Goal: Task Accomplishment & Management: Use online tool/utility

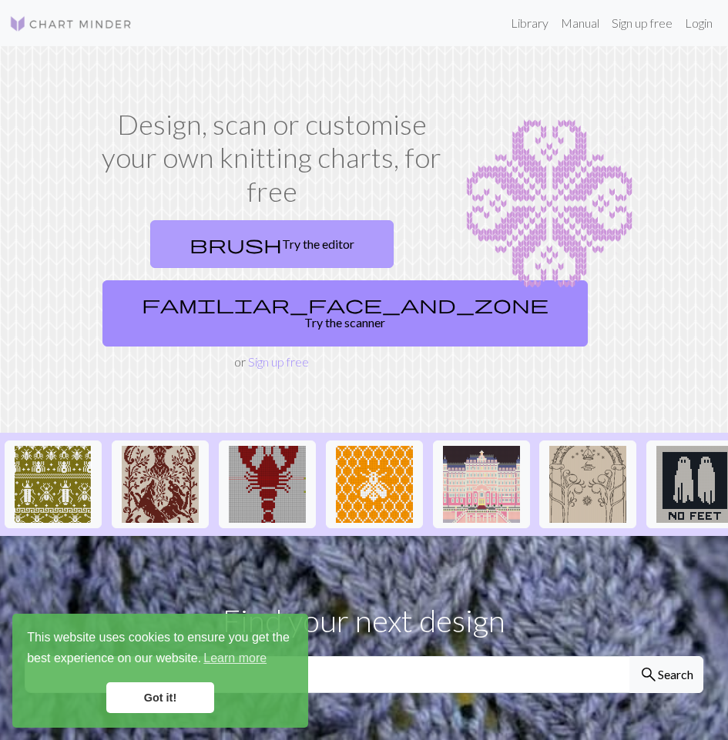
click at [277, 242] on link "brush Try the editor" at bounding box center [271, 244] width 243 height 48
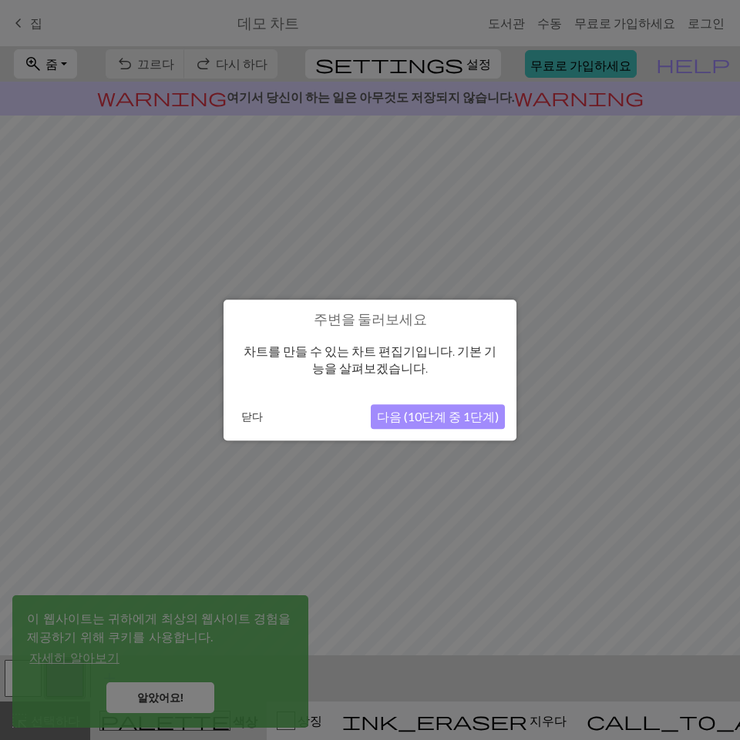
click at [243, 421] on font "닫다" at bounding box center [252, 416] width 22 height 13
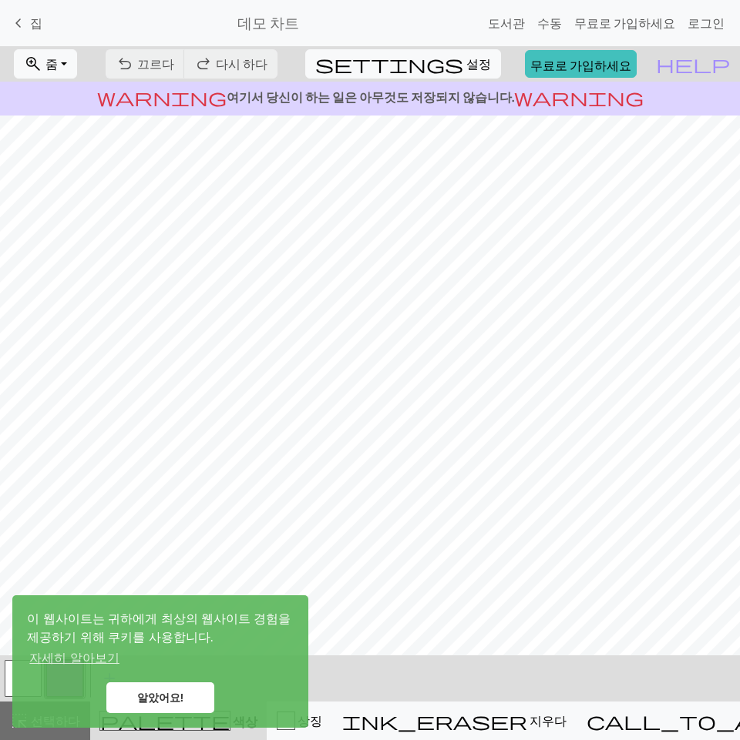
click at [191, 691] on link "알았어요!" at bounding box center [160, 698] width 108 height 31
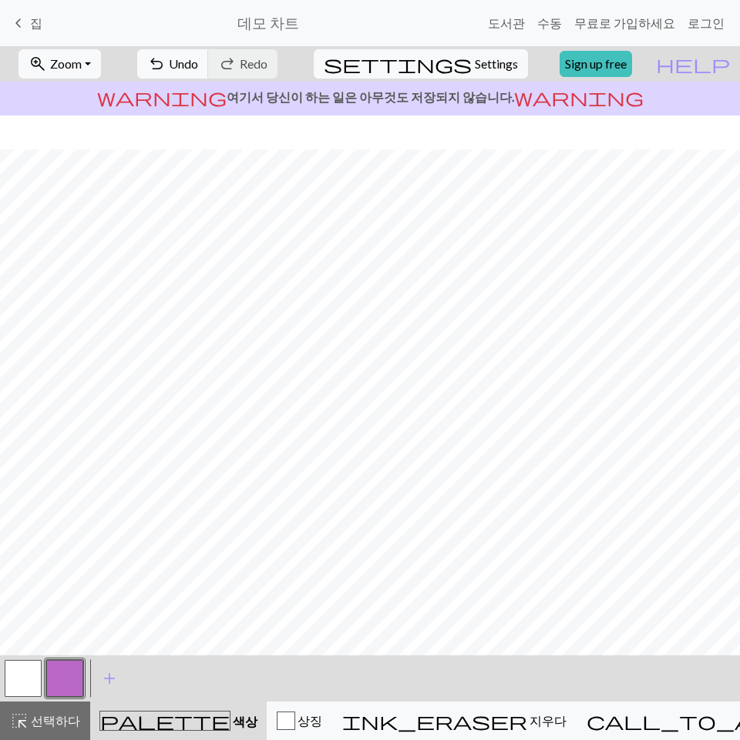
scroll to position [34, 0]
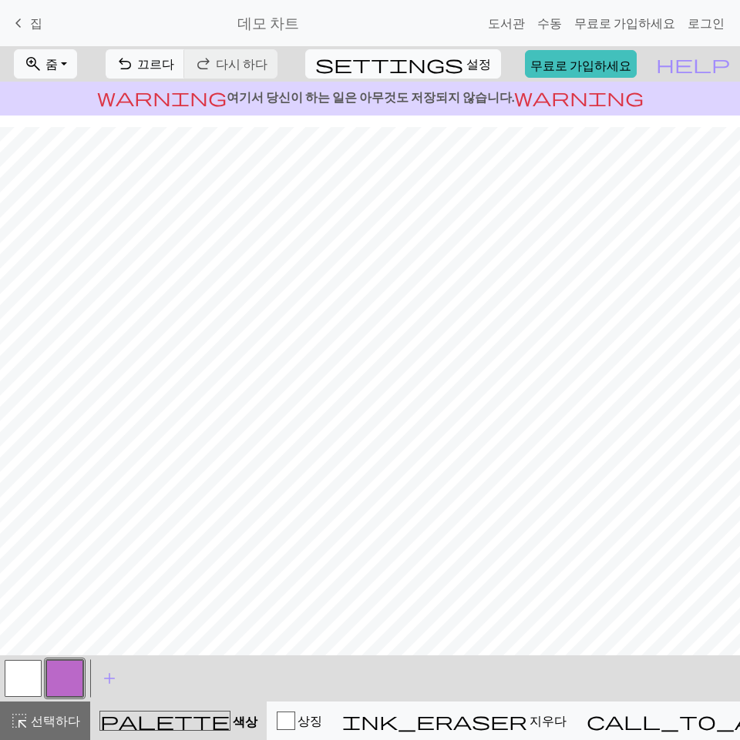
click at [466, 58] on font "설정" at bounding box center [478, 63] width 25 height 15
select select "aran"
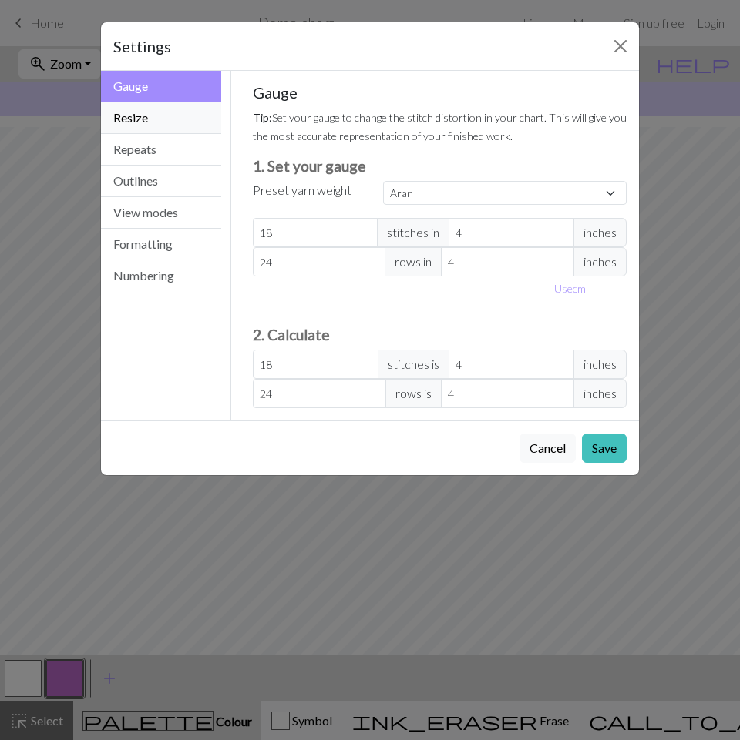
click at [203, 115] on button "Resize" at bounding box center [161, 118] width 120 height 32
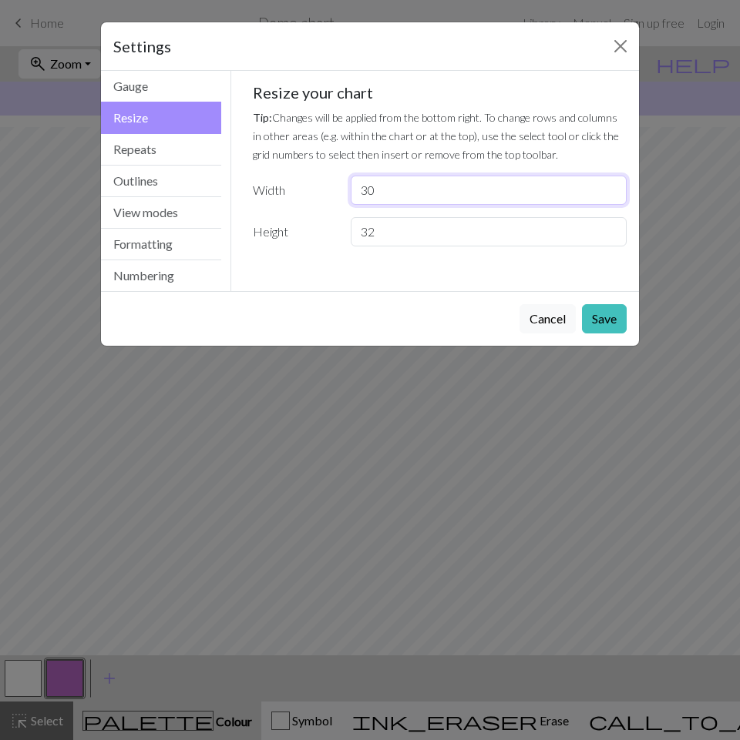
click at [393, 188] on input "30" at bounding box center [489, 190] width 276 height 29
click at [395, 186] on input "30" at bounding box center [489, 190] width 276 height 29
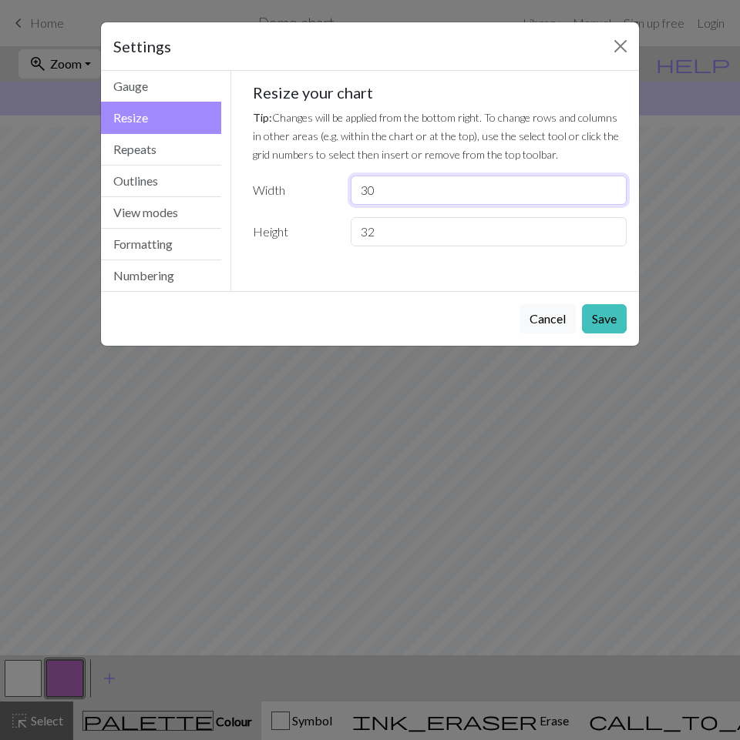
click at [395, 186] on input "30" at bounding box center [489, 190] width 276 height 29
click at [106, 71] on button "Gauge" at bounding box center [161, 87] width 120 height 32
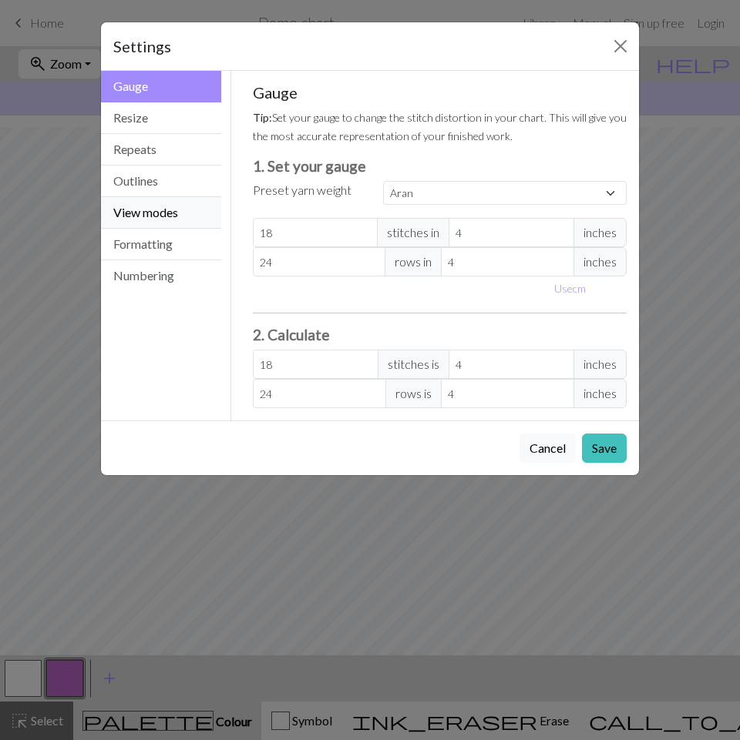
click at [191, 224] on button "View modes" at bounding box center [161, 213] width 120 height 32
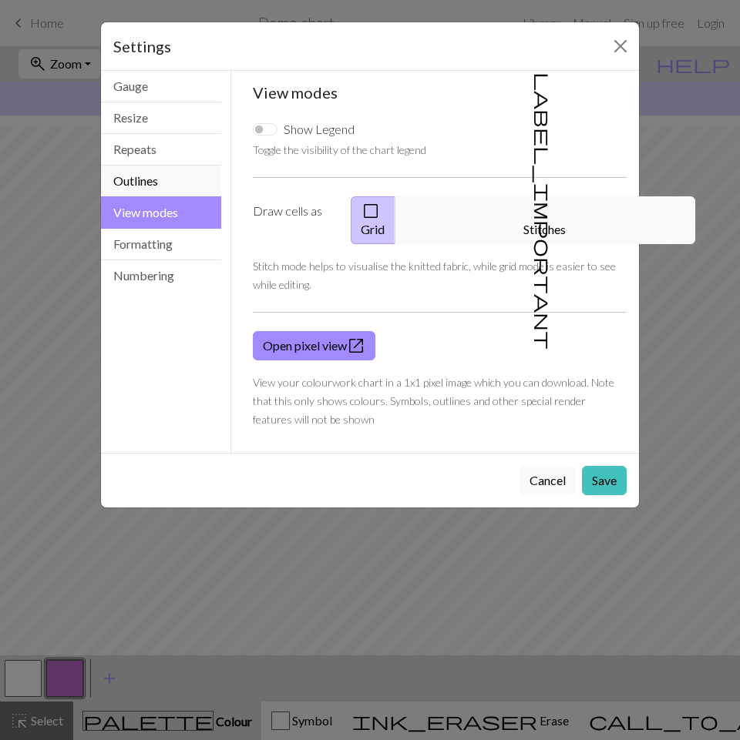
click at [191, 177] on button "Outlines" at bounding box center [161, 182] width 120 height 32
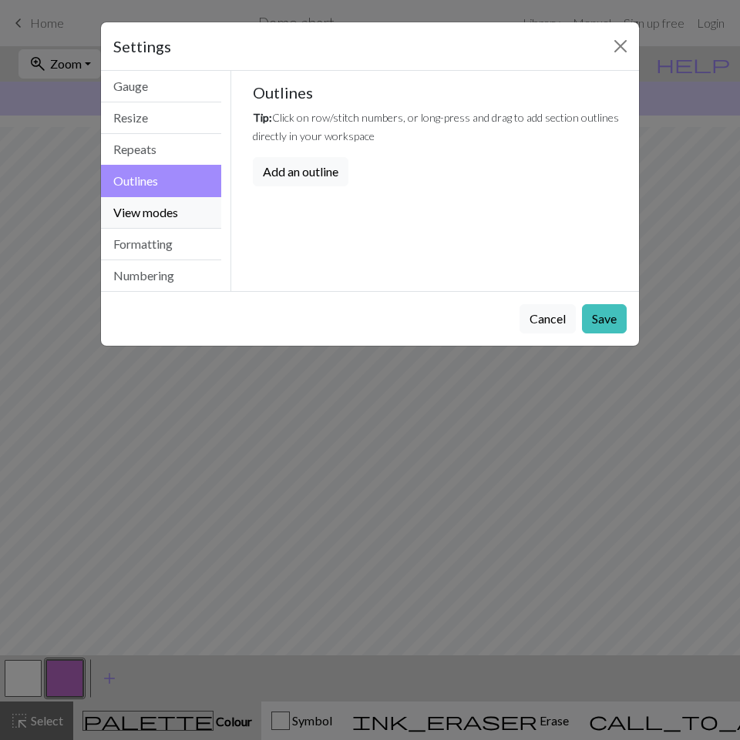
click at [196, 200] on button "View modes" at bounding box center [161, 213] width 120 height 32
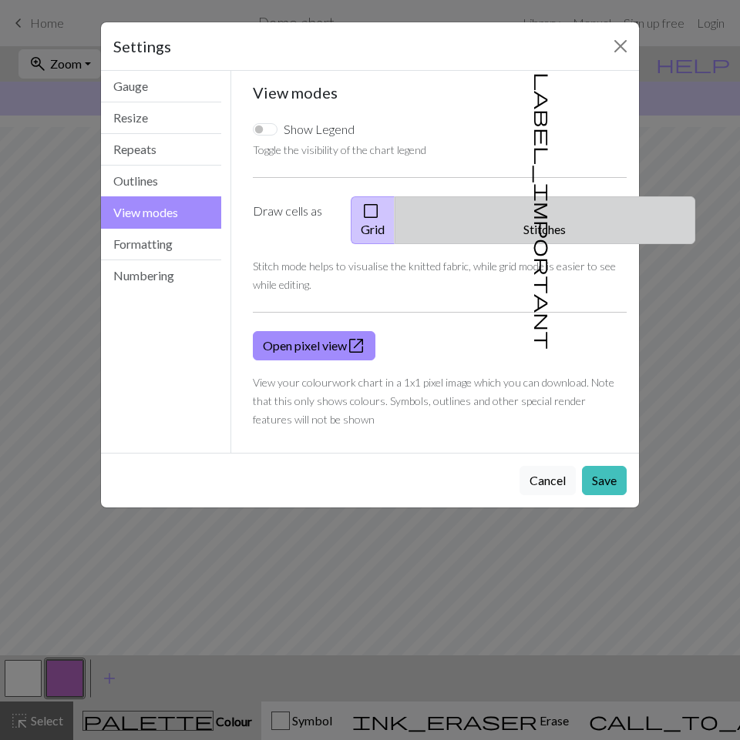
click at [572, 207] on button "label_important Stitches" at bounding box center [544, 220] width 300 height 48
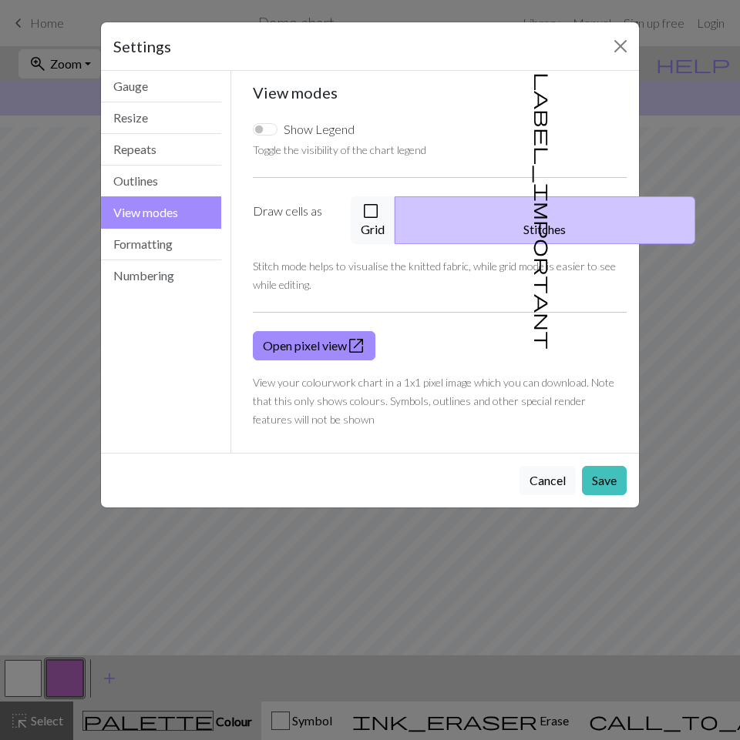
click at [293, 217] on label "Draw cells as" at bounding box center [292, 220] width 98 height 48
click at [395, 207] on button "check_box_outline_blank Grid" at bounding box center [373, 220] width 45 height 48
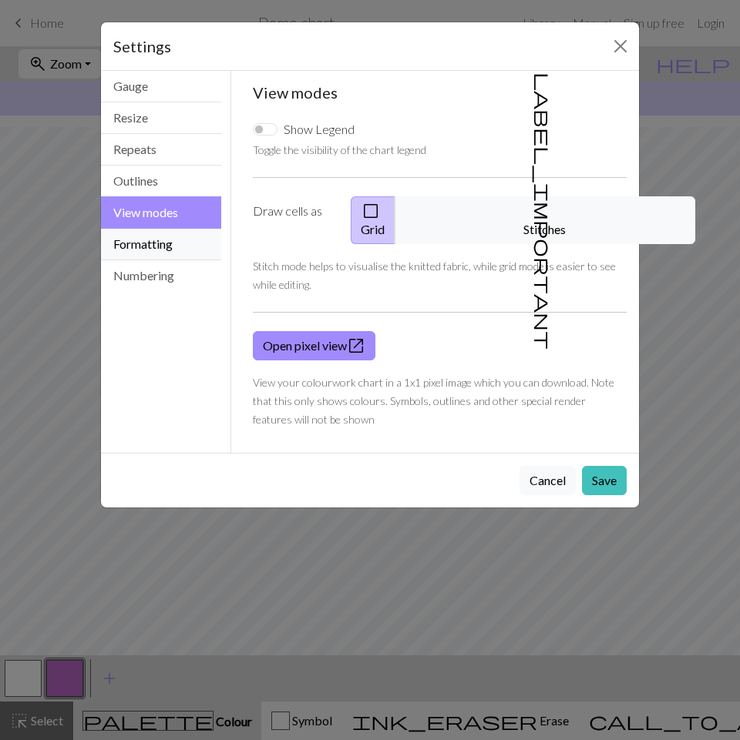
click at [184, 243] on button "Formatting" at bounding box center [161, 245] width 120 height 32
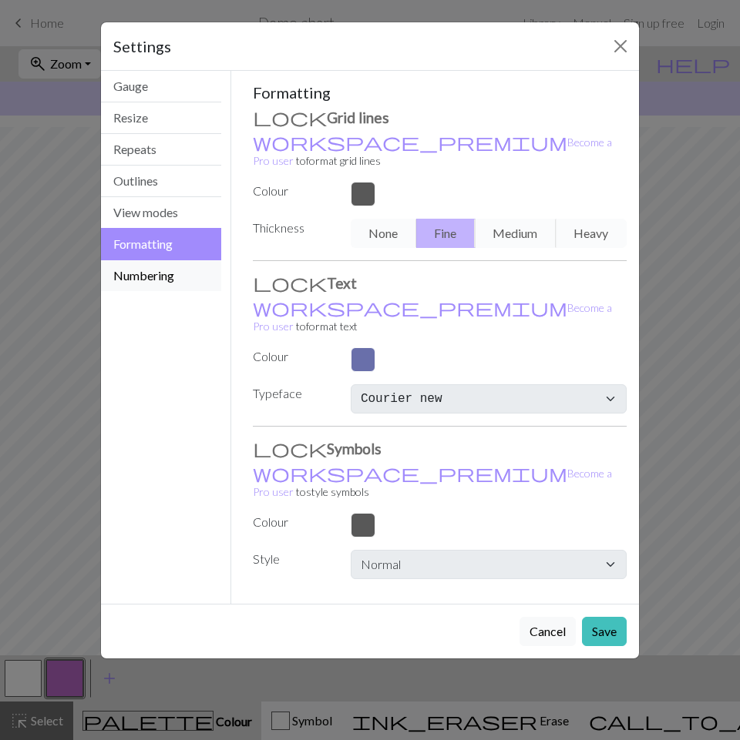
drag, startPoint x: 178, startPoint y: 293, endPoint x: 156, endPoint y: 279, distance: 26.1
click at [166, 287] on div "Gauge Resize Repeats Outlines View modes Formatting Numbering" at bounding box center [161, 337] width 139 height 533
click at [154, 277] on button "Numbering" at bounding box center [161, 275] width 120 height 31
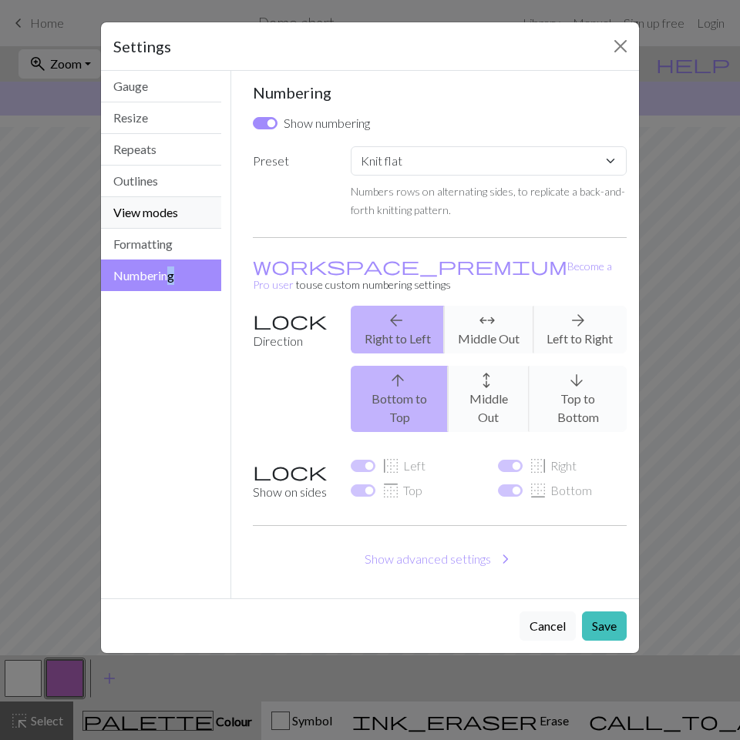
click at [169, 218] on button "View modes" at bounding box center [161, 213] width 120 height 32
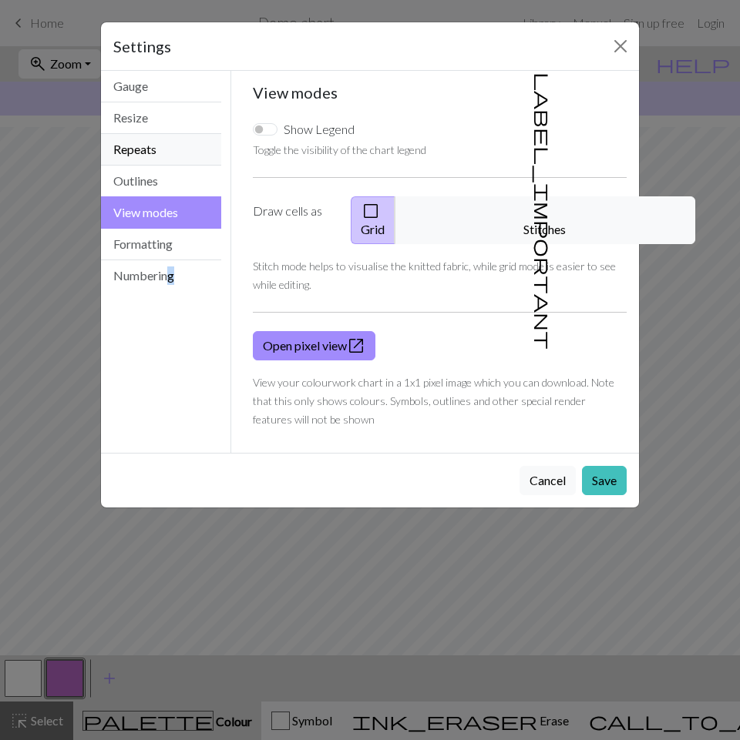
click at [176, 163] on button "Repeats" at bounding box center [161, 150] width 120 height 32
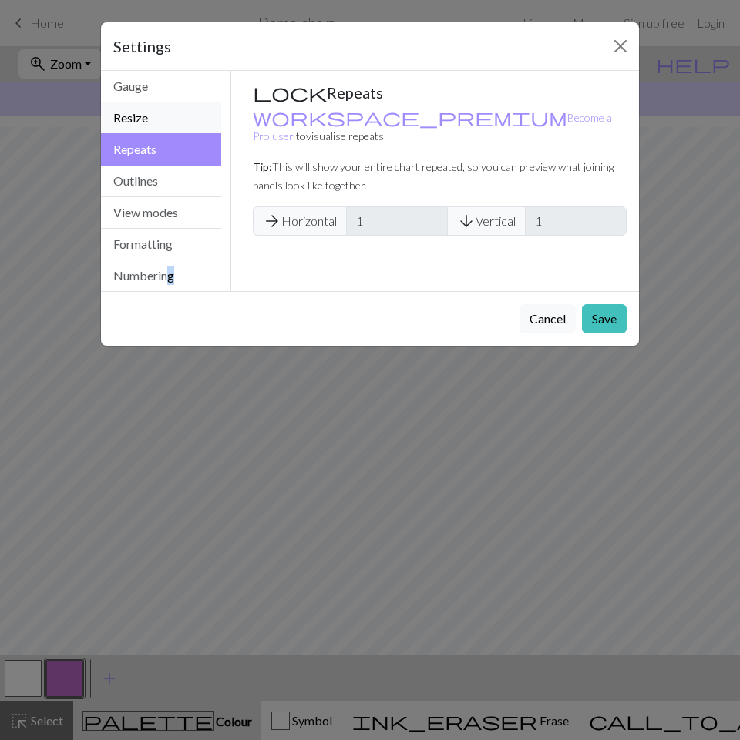
click at [193, 115] on button "Resize" at bounding box center [161, 118] width 120 height 32
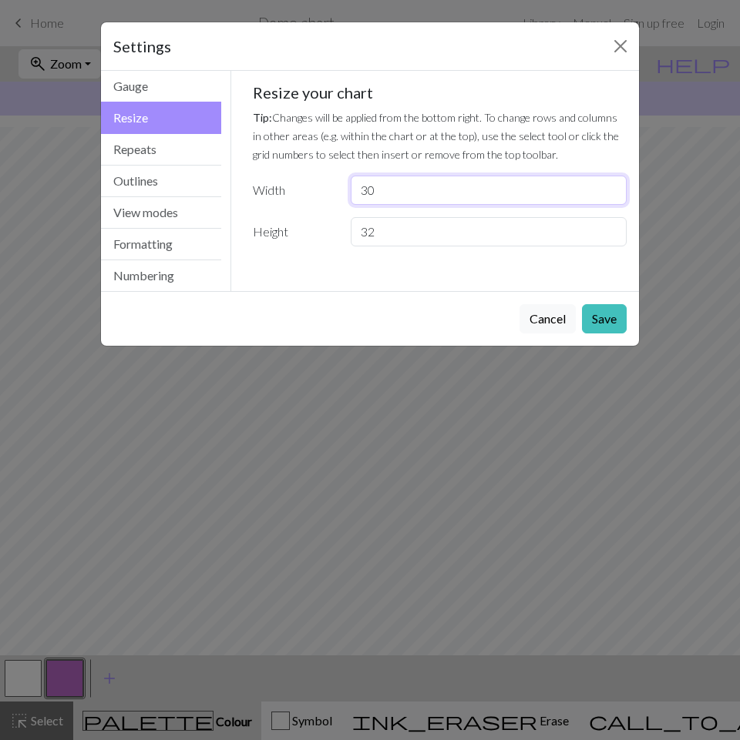
click at [421, 190] on input "30" at bounding box center [489, 190] width 276 height 29
click at [421, 187] on input "30" at bounding box center [489, 190] width 276 height 29
click at [421, 223] on input "32" at bounding box center [489, 231] width 276 height 29
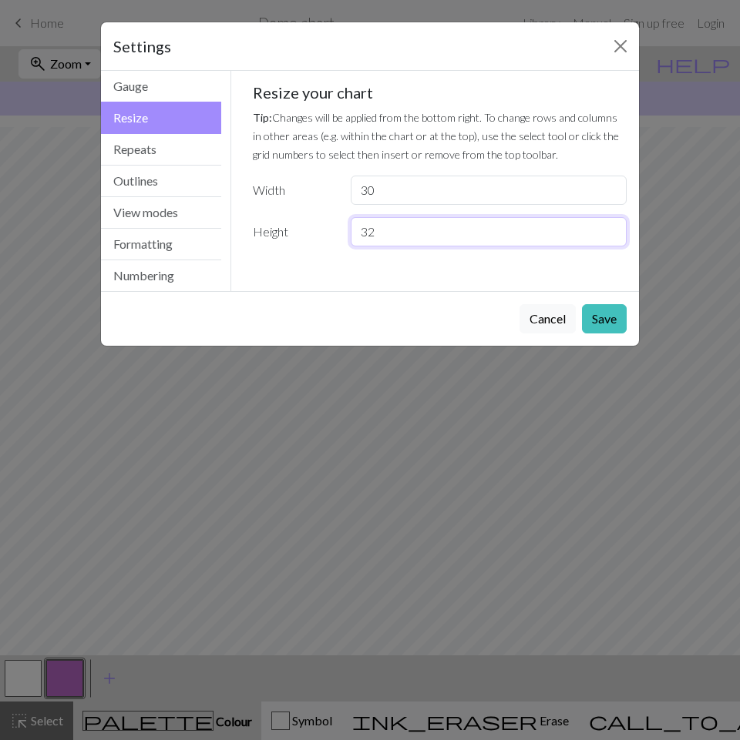
click at [421, 223] on input "32" at bounding box center [489, 231] width 276 height 29
type input "3"
type input "2"
type input "32"
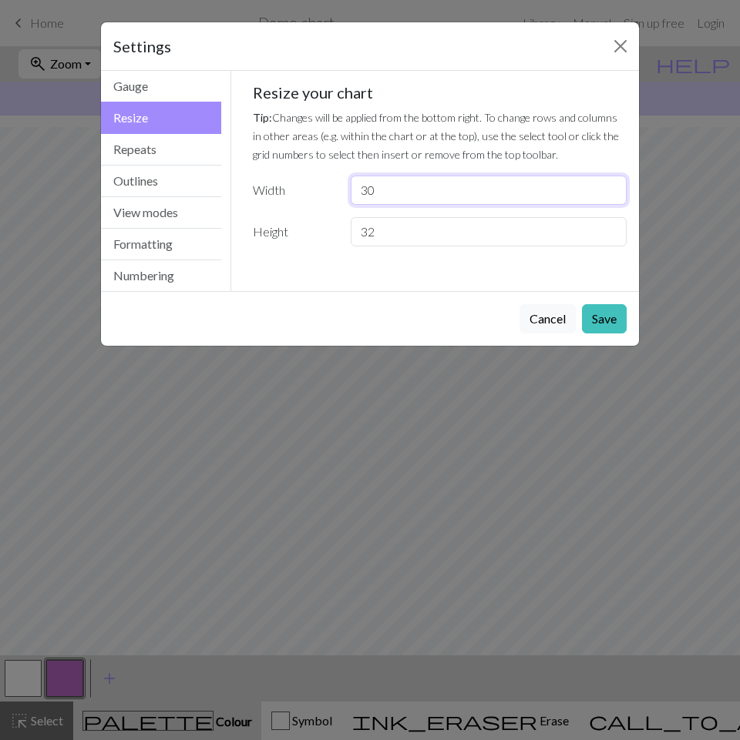
click at [411, 190] on input "30" at bounding box center [489, 190] width 276 height 29
type input "20"
click at [611, 318] on button "Save" at bounding box center [604, 318] width 45 height 29
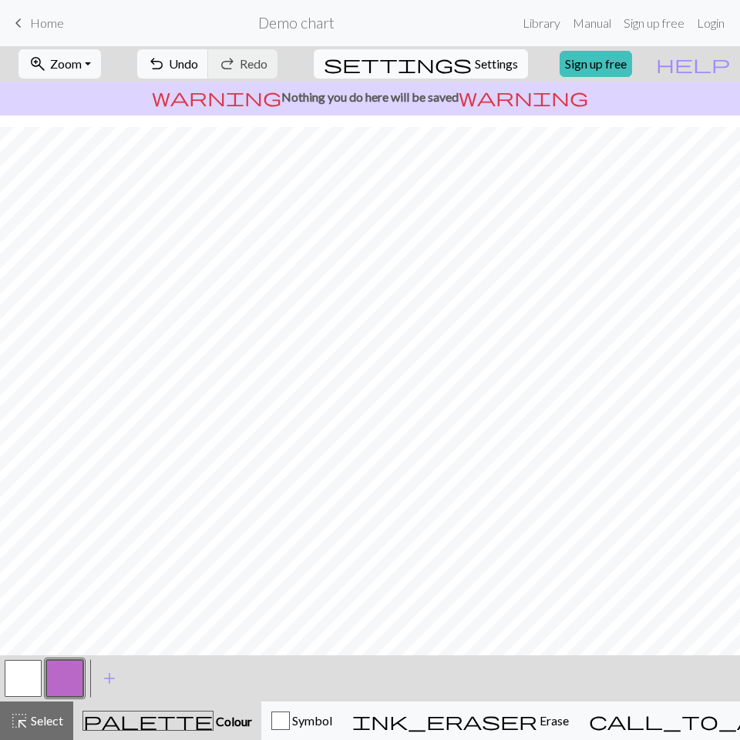
click at [488, 49] on div "settings Settings" at bounding box center [420, 63] width 223 height 35
click at [477, 73] on button "settings Settings" at bounding box center [421, 63] width 214 height 29
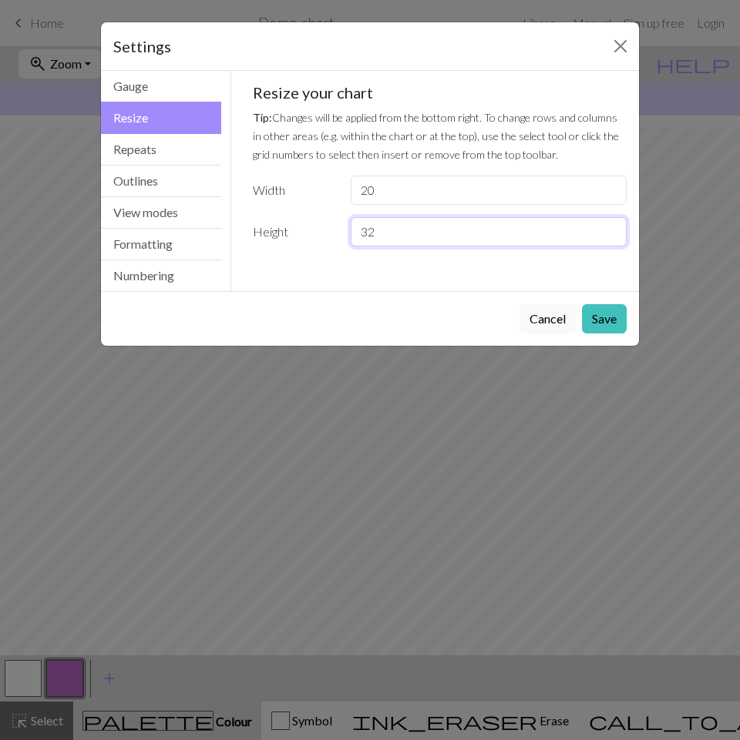
click at [389, 235] on input "32" at bounding box center [489, 231] width 276 height 29
type input "34"
click at [595, 319] on button "Save" at bounding box center [604, 318] width 45 height 29
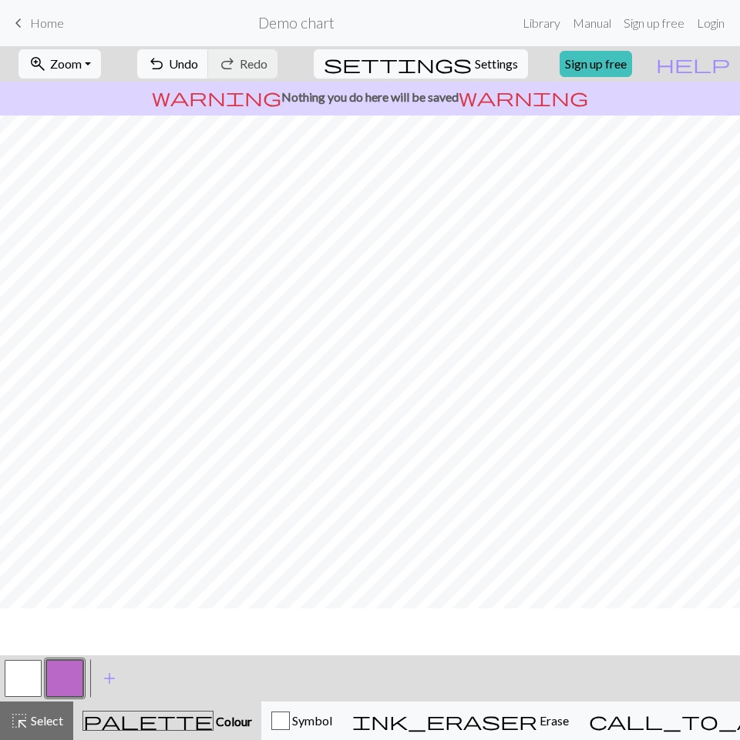
scroll to position [0, 0]
click at [495, 58] on span "Settings" at bounding box center [496, 64] width 43 height 18
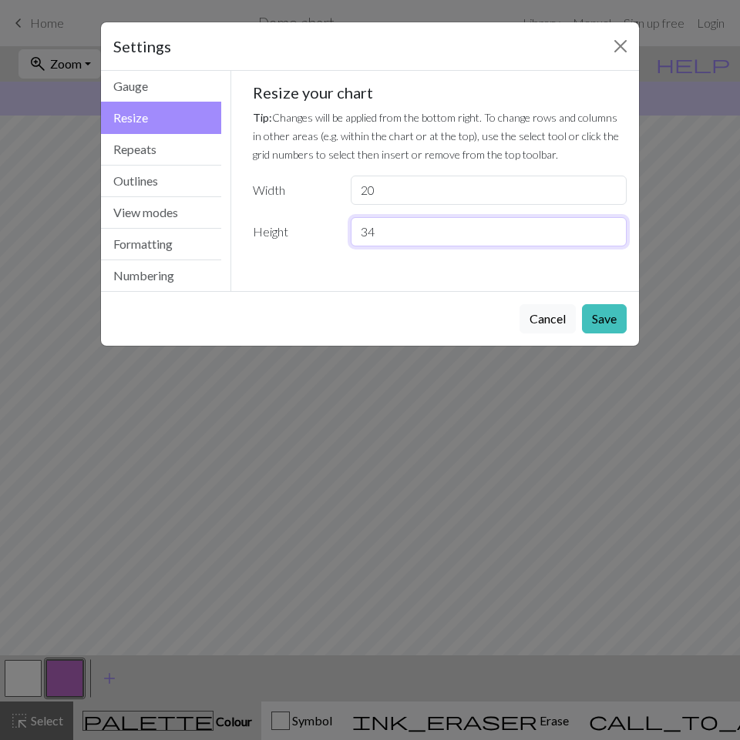
click at [418, 236] on input "34" at bounding box center [489, 231] width 276 height 29
type input "32"
click at [617, 314] on button "Save" at bounding box center [604, 318] width 45 height 29
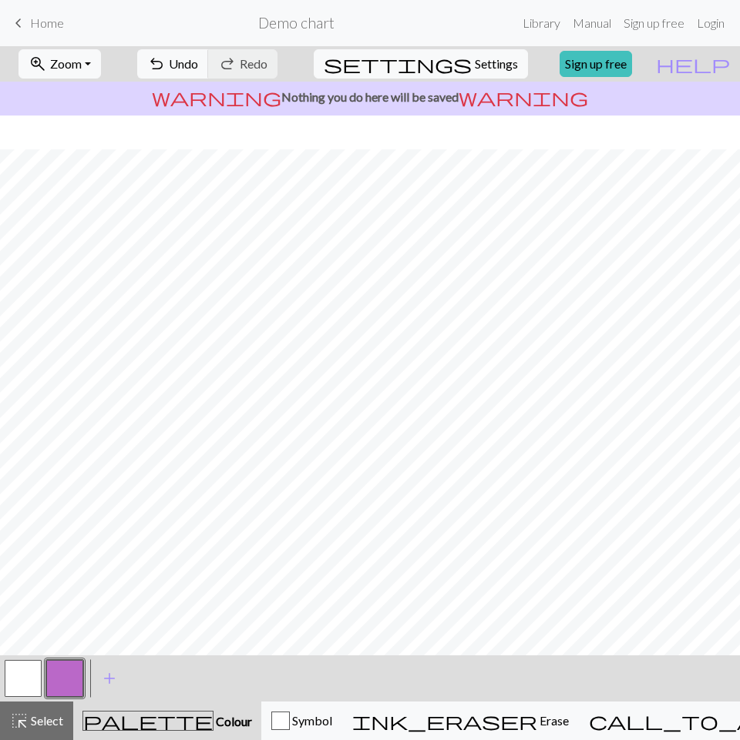
scroll to position [34, 0]
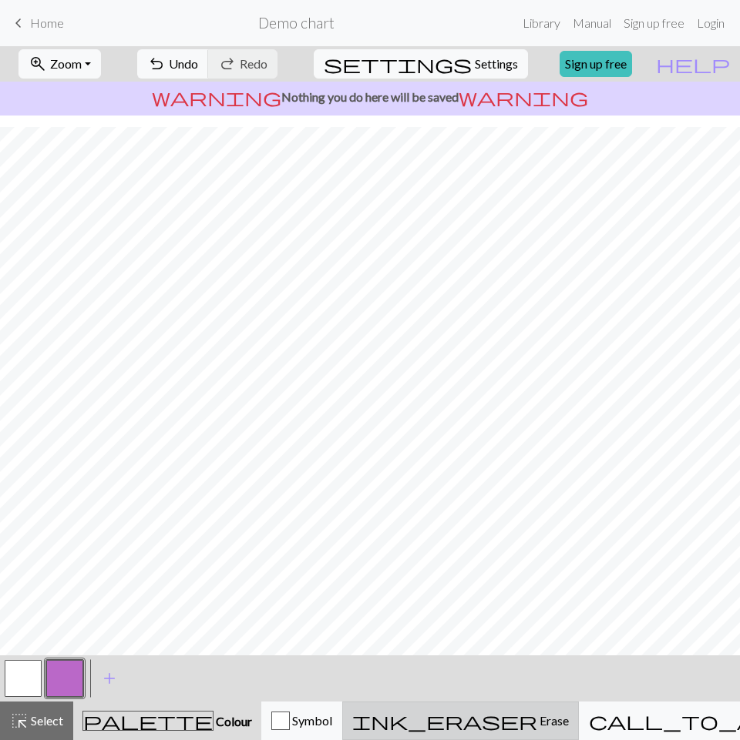
click at [537, 715] on span "Erase" at bounding box center [553, 720] width 32 height 15
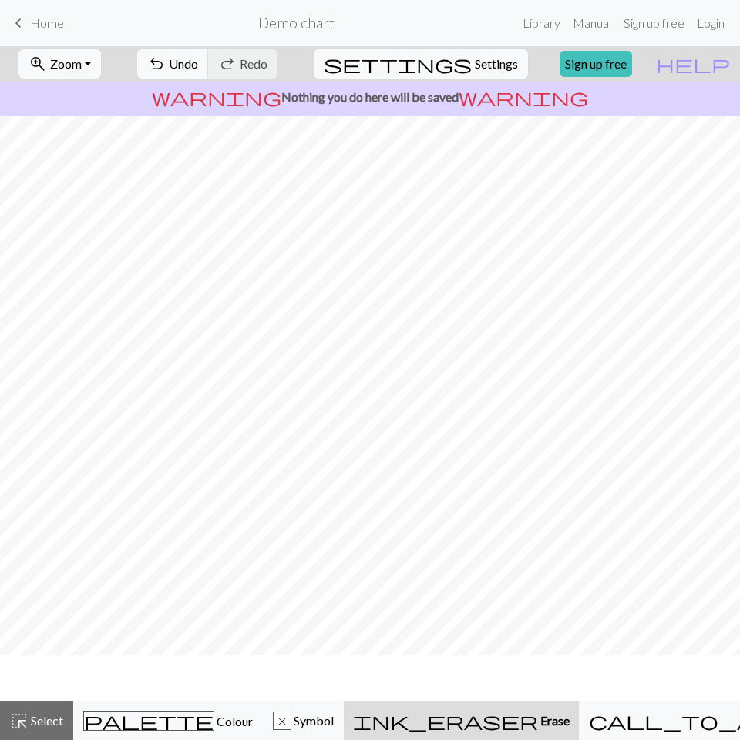
scroll to position [0, 0]
click at [442, 70] on span "settings" at bounding box center [398, 64] width 148 height 22
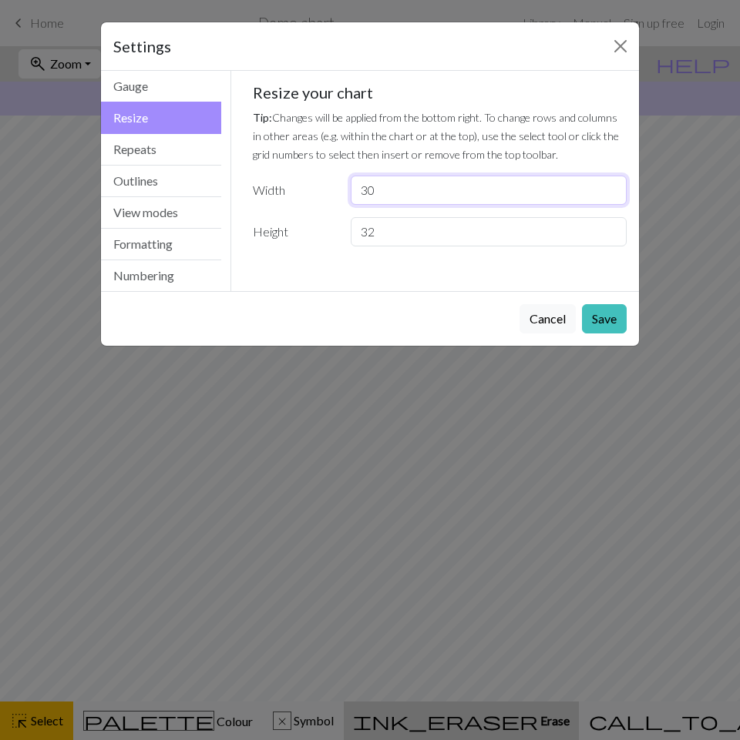
click at [414, 195] on input "30" at bounding box center [489, 190] width 276 height 29
type input "20"
click at [602, 314] on button "Save" at bounding box center [604, 318] width 45 height 29
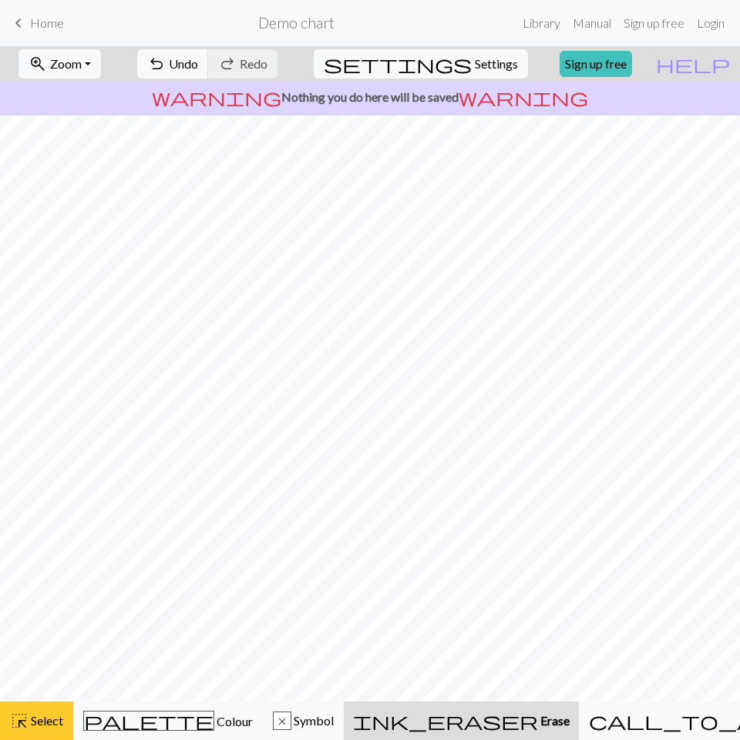
click at [60, 723] on span "Select" at bounding box center [46, 720] width 35 height 15
click at [166, 65] on span "undo" at bounding box center [156, 64] width 18 height 22
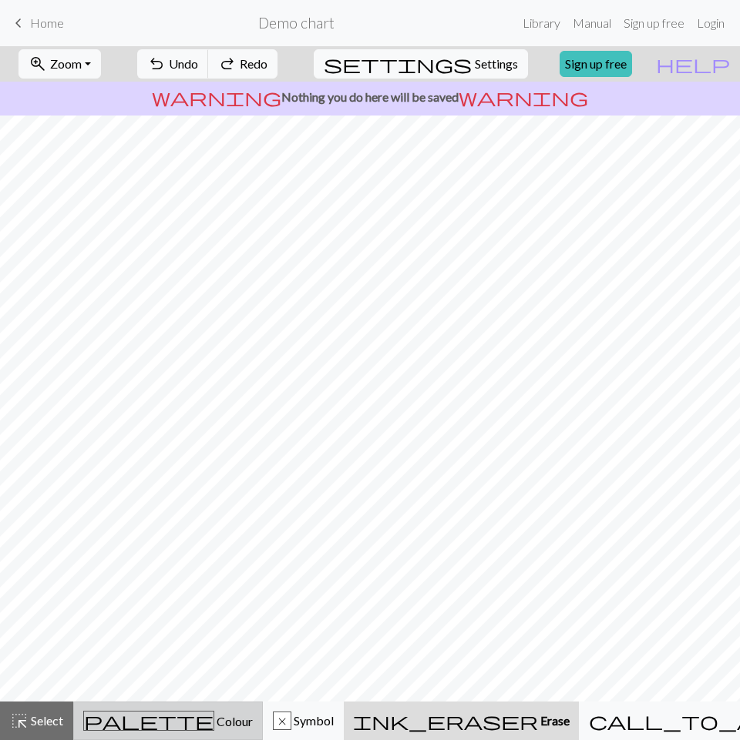
click at [214, 721] on span "Colour" at bounding box center [233, 721] width 39 height 15
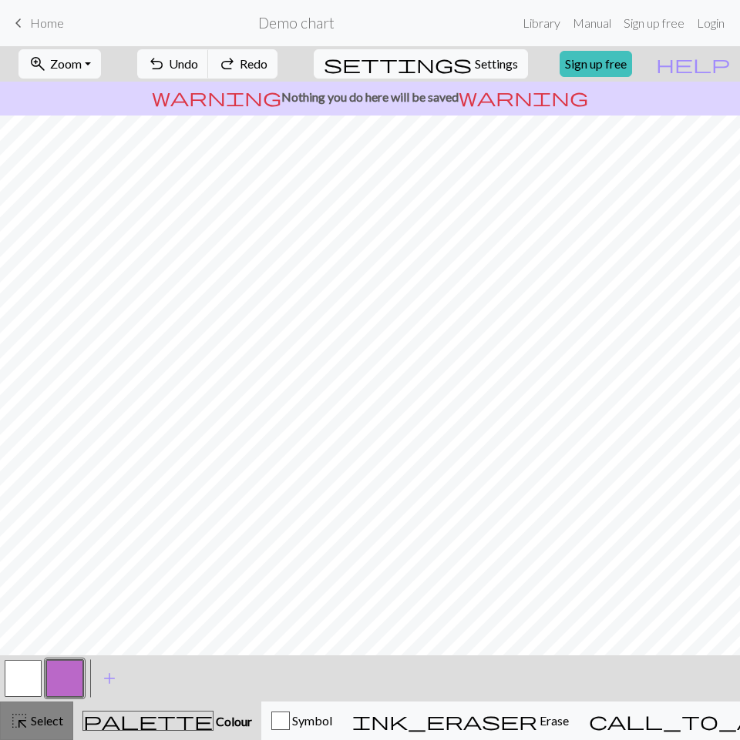
click at [61, 726] on span "Select" at bounding box center [46, 720] width 35 height 15
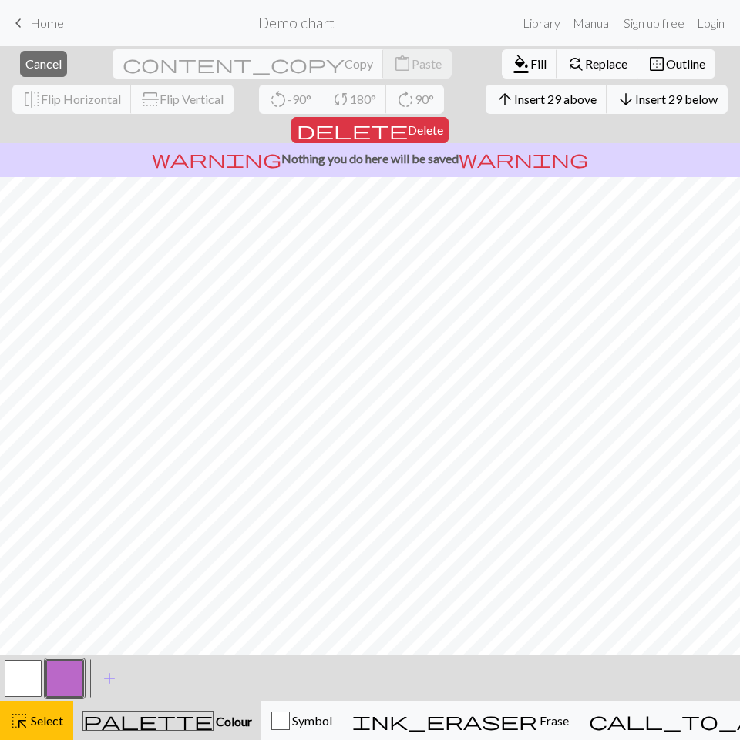
click at [29, 670] on button "button" at bounding box center [23, 678] width 37 height 37
click at [18, 673] on button "button" at bounding box center [23, 678] width 37 height 37
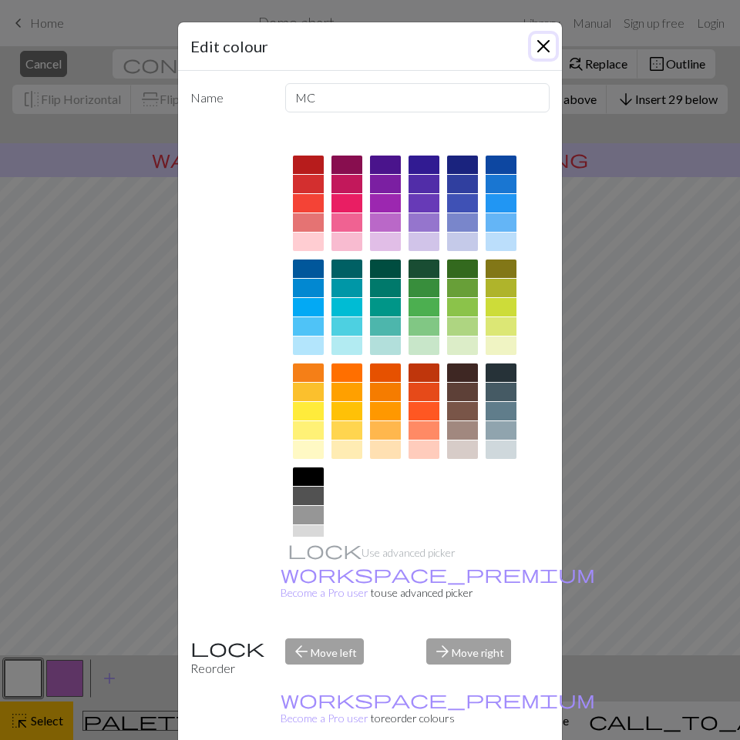
click at [547, 40] on button "Close" at bounding box center [543, 46] width 25 height 25
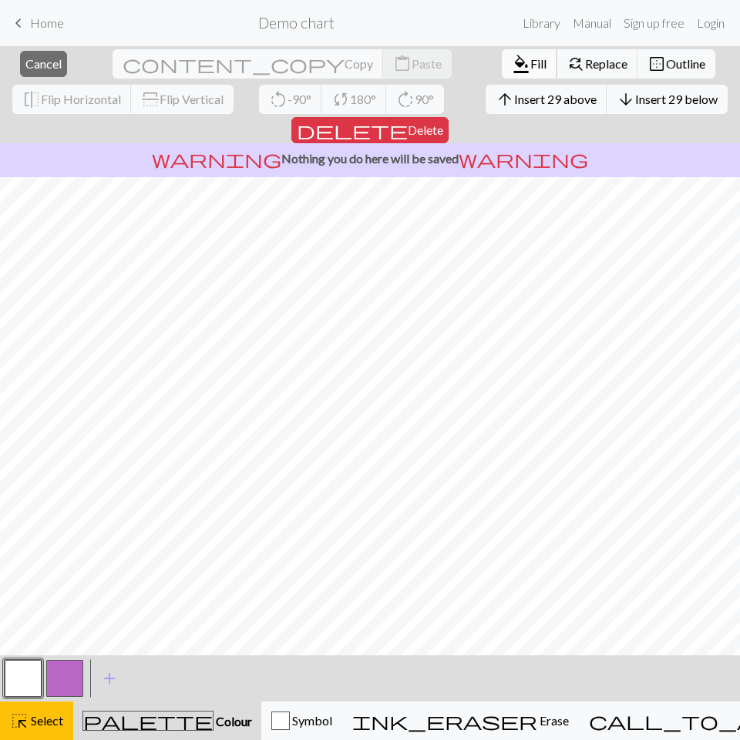
click at [512, 66] on span "format_color_fill" at bounding box center [521, 64] width 18 height 22
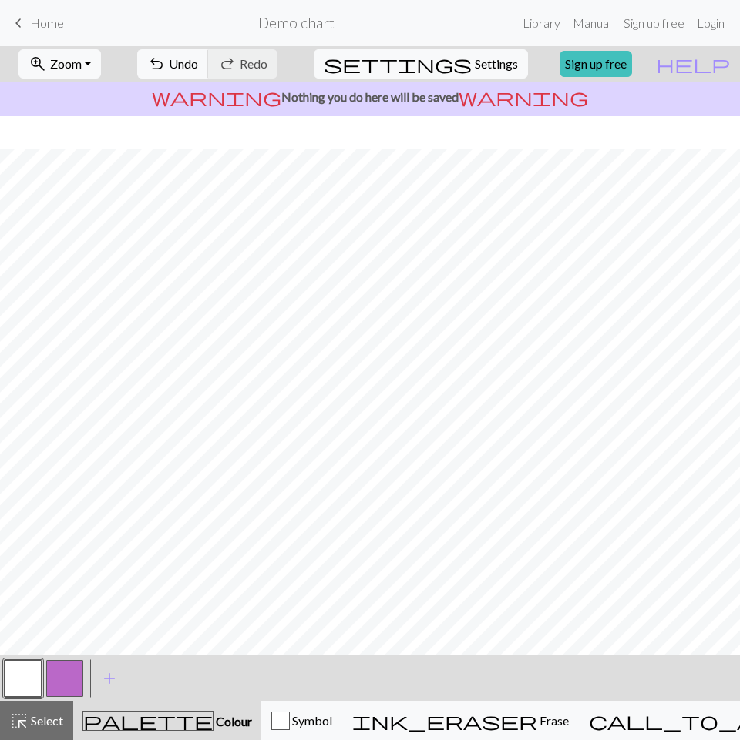
scroll to position [34, 0]
click at [47, 723] on span "Select" at bounding box center [46, 720] width 35 height 15
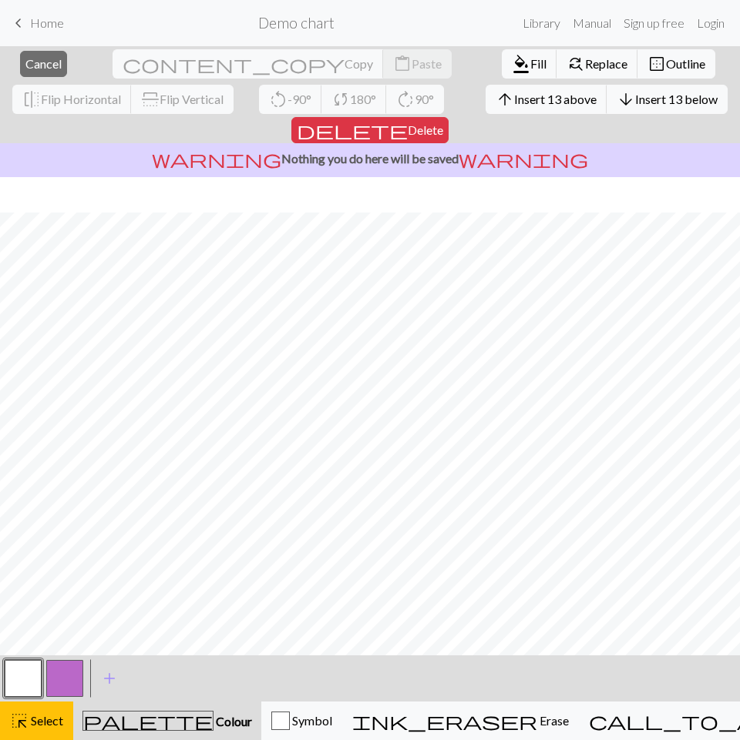
scroll to position [69, 0]
click at [61, 681] on button "button" at bounding box center [64, 678] width 37 height 37
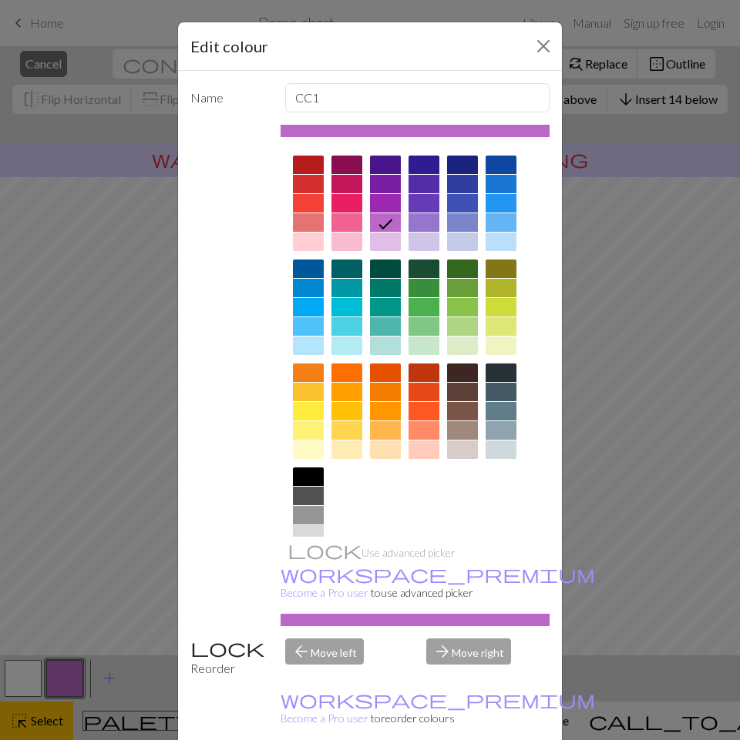
click at [502, 201] on div at bounding box center [500, 203] width 31 height 18
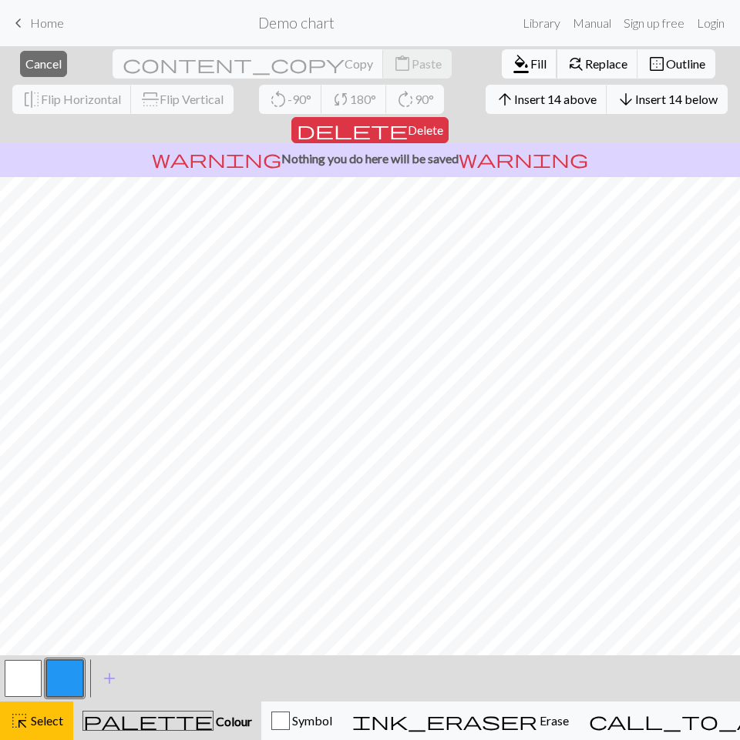
click at [501, 55] on button "format_color_fill Fill" at bounding box center [528, 63] width 55 height 29
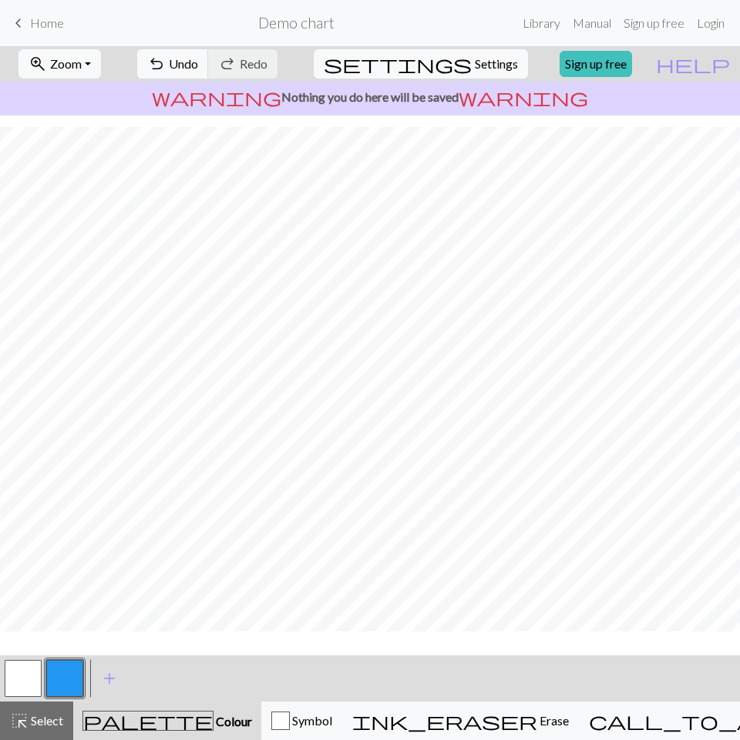
scroll to position [34, 0]
drag, startPoint x: 39, startPoint y: 716, endPoint x: 51, endPoint y: 698, distance: 22.2
click at [40, 717] on span "Select" at bounding box center [46, 720] width 35 height 15
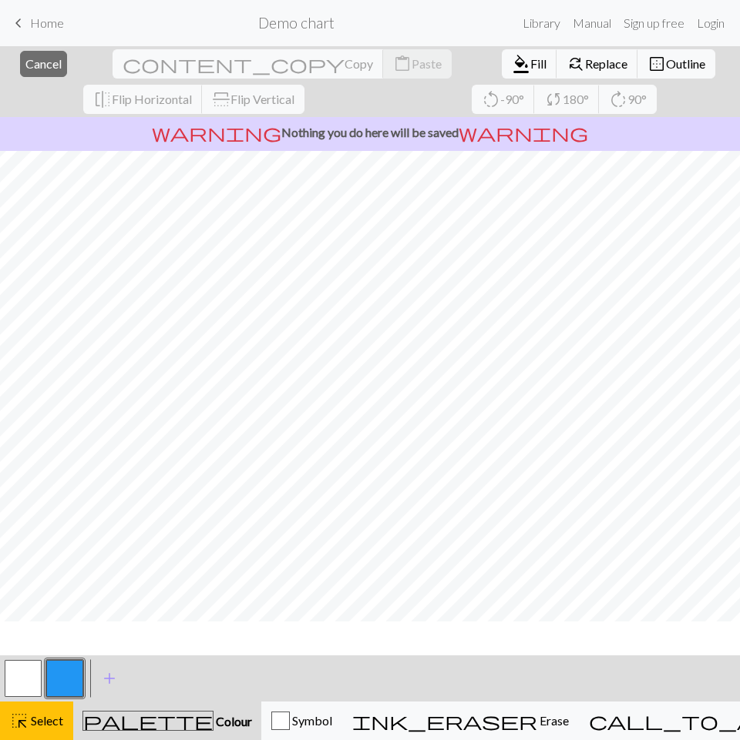
scroll to position [0, 0]
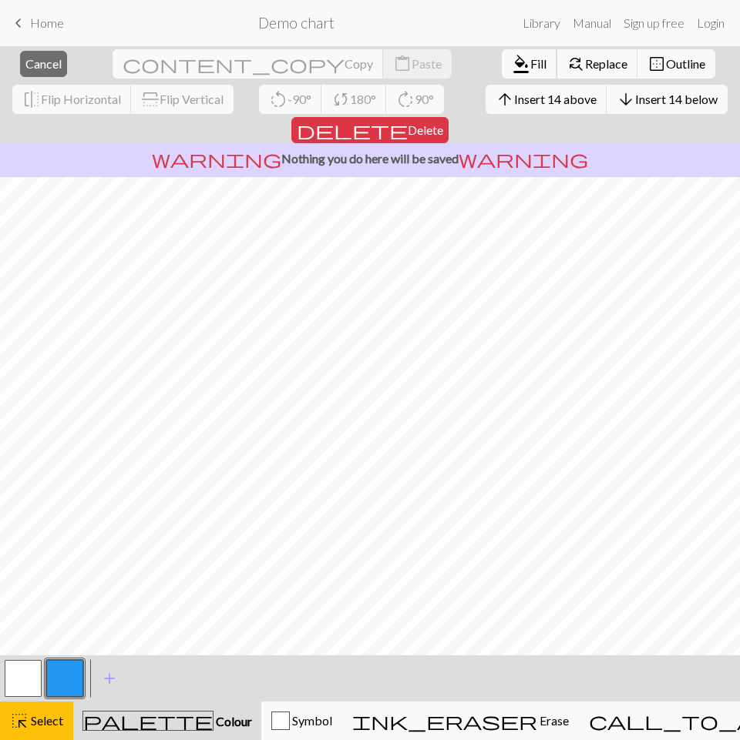
click at [530, 62] on span "Fill" at bounding box center [538, 63] width 16 height 15
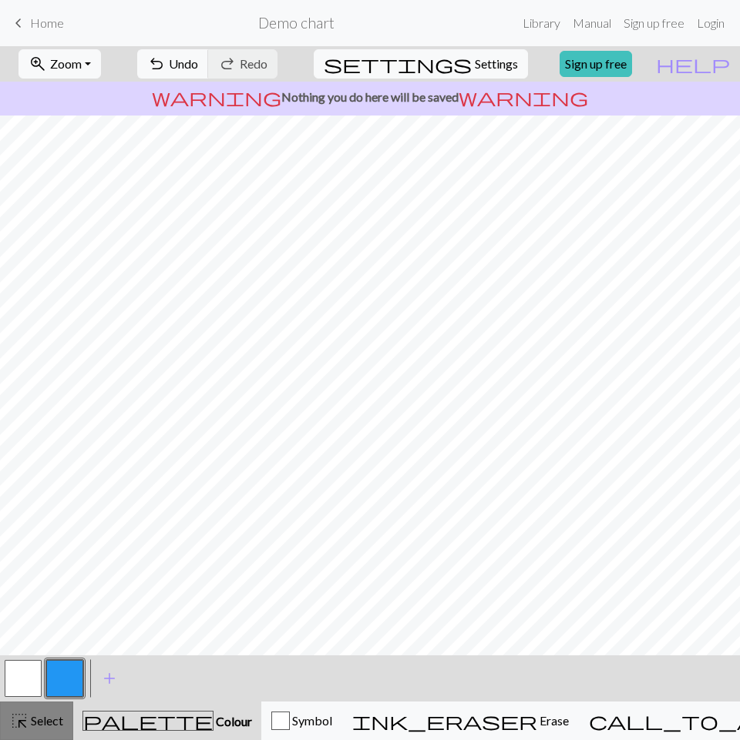
click at [43, 728] on div "highlight_alt Select Select" at bounding box center [36, 721] width 53 height 18
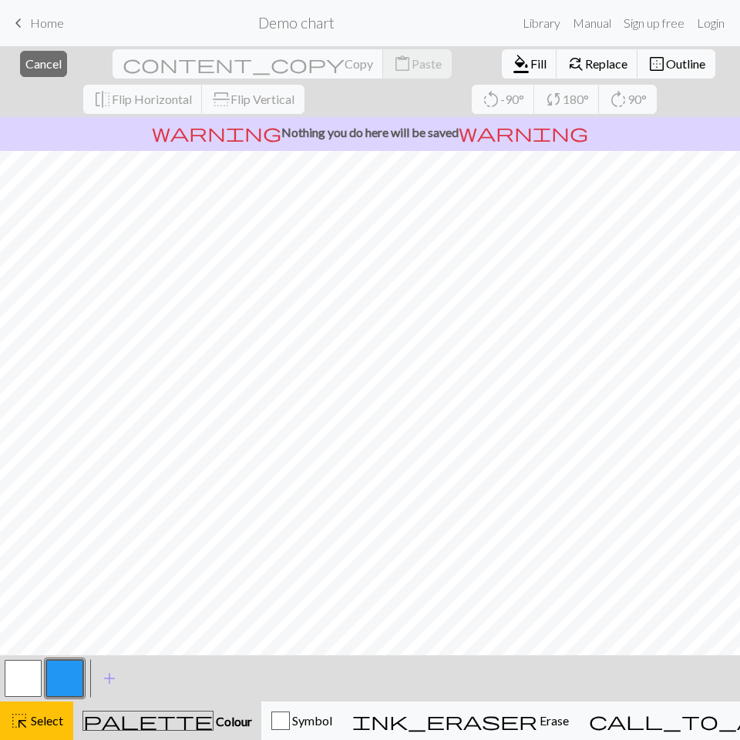
click at [25, 684] on button "button" at bounding box center [23, 678] width 37 height 37
click at [26, 680] on button "button" at bounding box center [23, 678] width 37 height 37
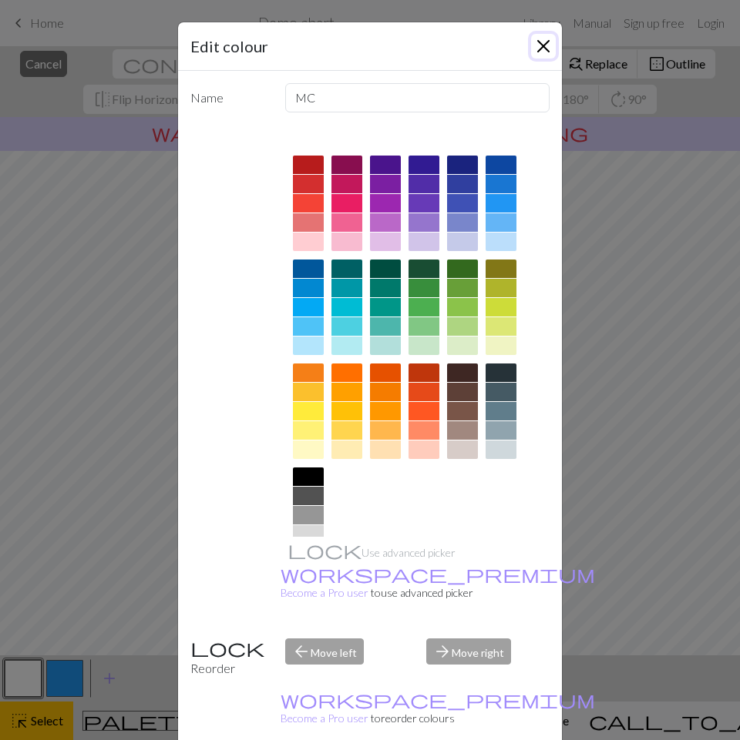
click at [531, 42] on button "Close" at bounding box center [543, 46] width 25 height 25
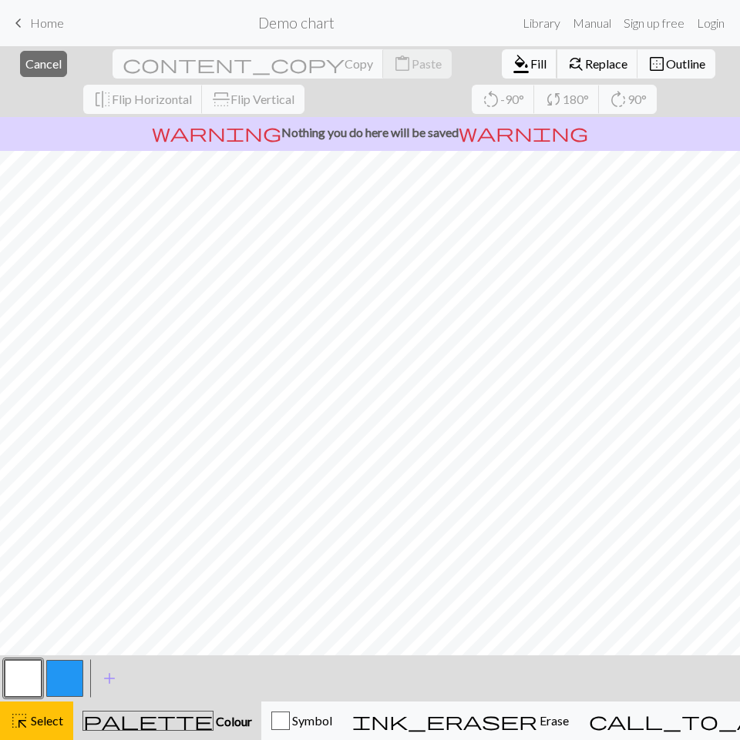
click at [530, 62] on span "Fill" at bounding box center [538, 63] width 16 height 15
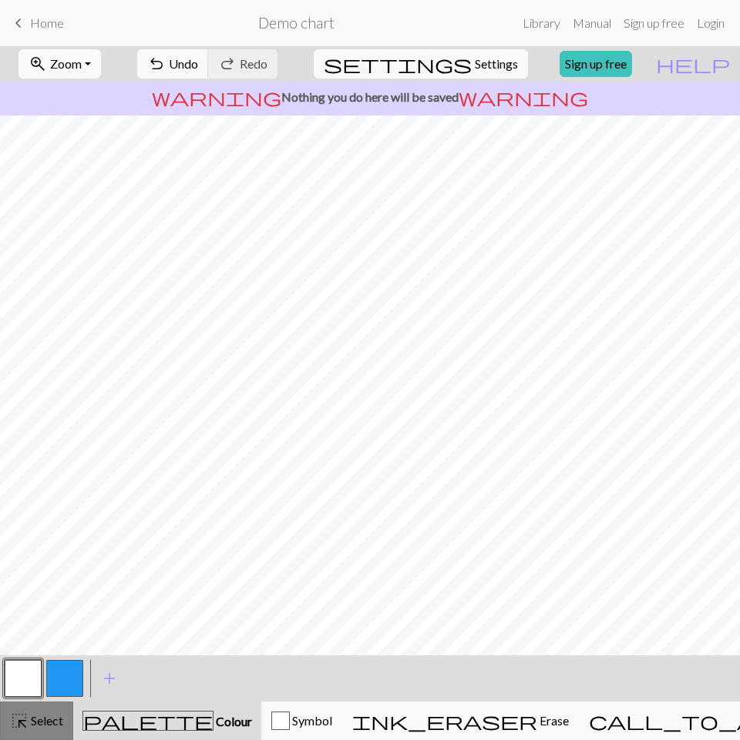
click at [29, 716] on span "Select" at bounding box center [46, 720] width 35 height 15
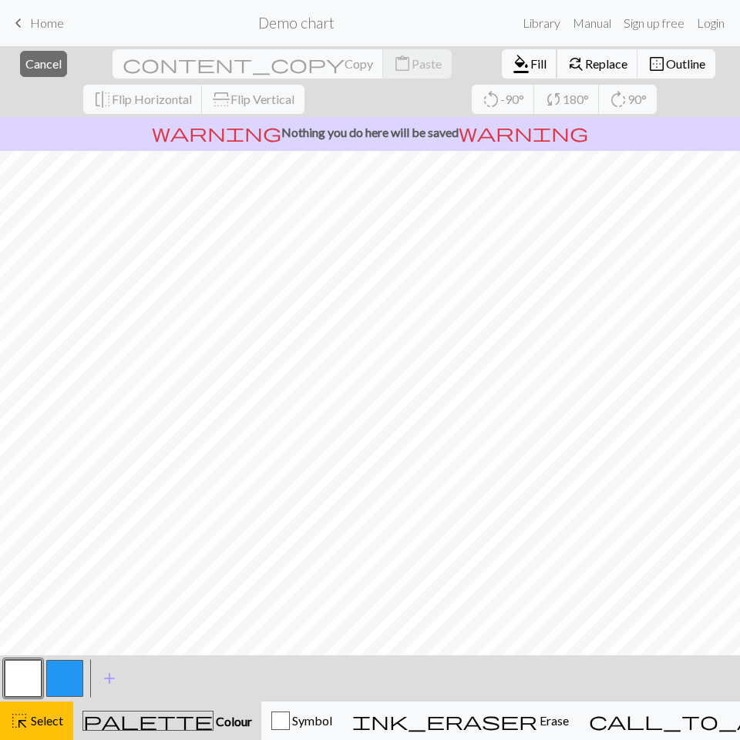
click at [530, 65] on span "Fill" at bounding box center [538, 63] width 16 height 15
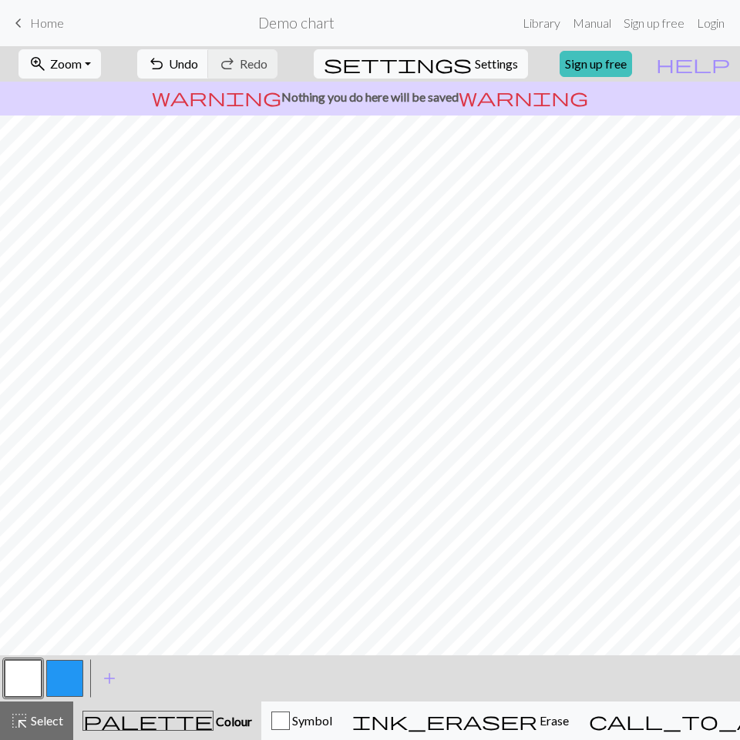
click at [69, 662] on button "button" at bounding box center [64, 678] width 37 height 37
click at [32, 683] on button "button" at bounding box center [23, 678] width 37 height 37
click at [62, 667] on button "button" at bounding box center [64, 678] width 37 height 37
click at [29, 686] on button "button" at bounding box center [23, 678] width 37 height 37
drag, startPoint x: 73, startPoint y: 672, endPoint x: 73, endPoint y: 663, distance: 8.5
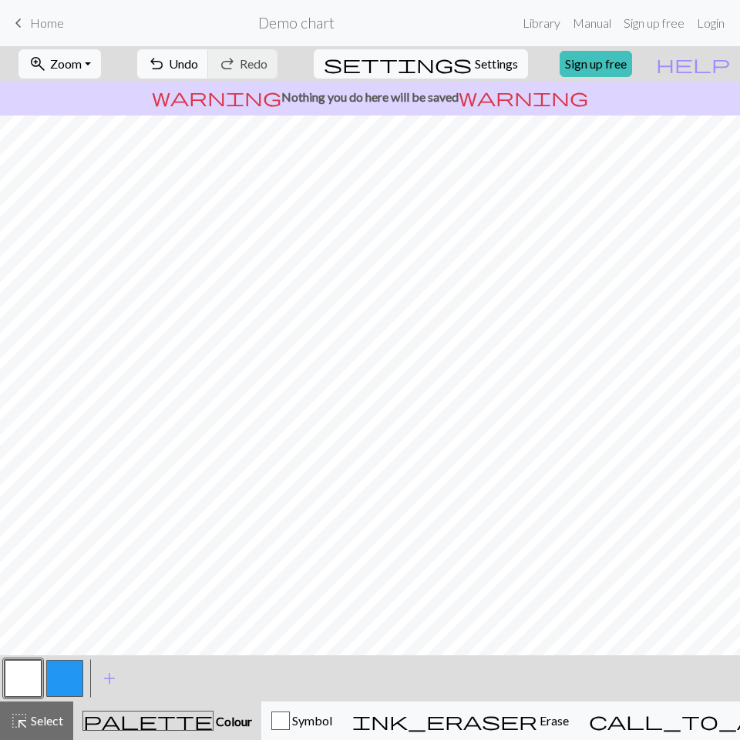
click at [73, 672] on button "button" at bounding box center [64, 678] width 37 height 37
click at [24, 676] on button "button" at bounding box center [23, 678] width 37 height 37
click at [108, 673] on span "add" at bounding box center [109, 679] width 18 height 22
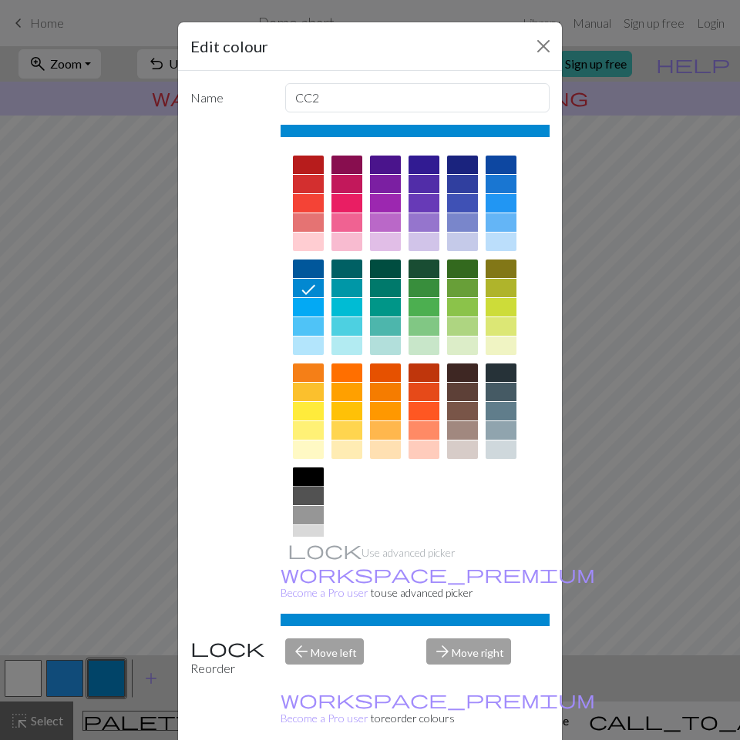
click at [293, 481] on div at bounding box center [308, 477] width 31 height 18
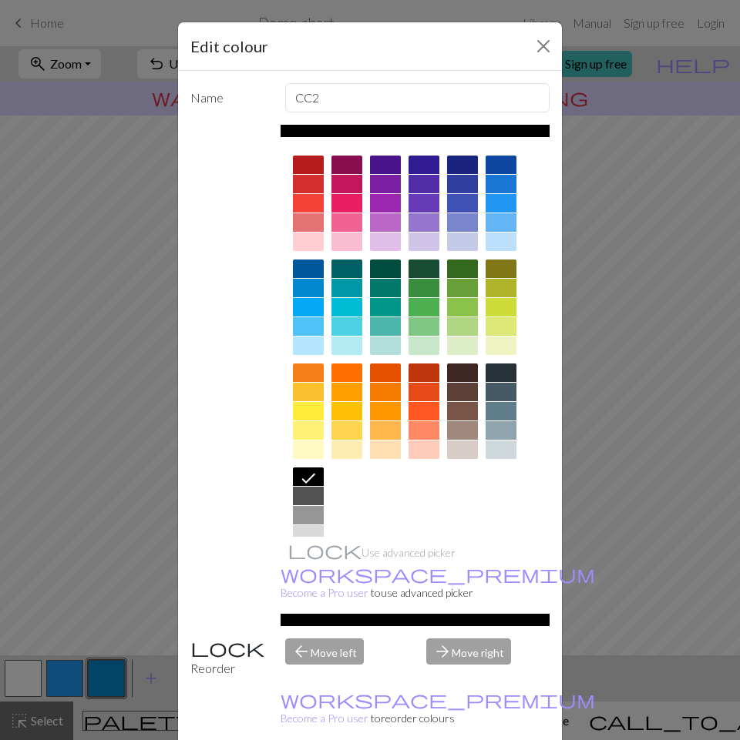
click at [143, 344] on div "Edit colour Name CC2 Use advanced picker workspace_premium Become a Pro user to…" at bounding box center [370, 370] width 740 height 740
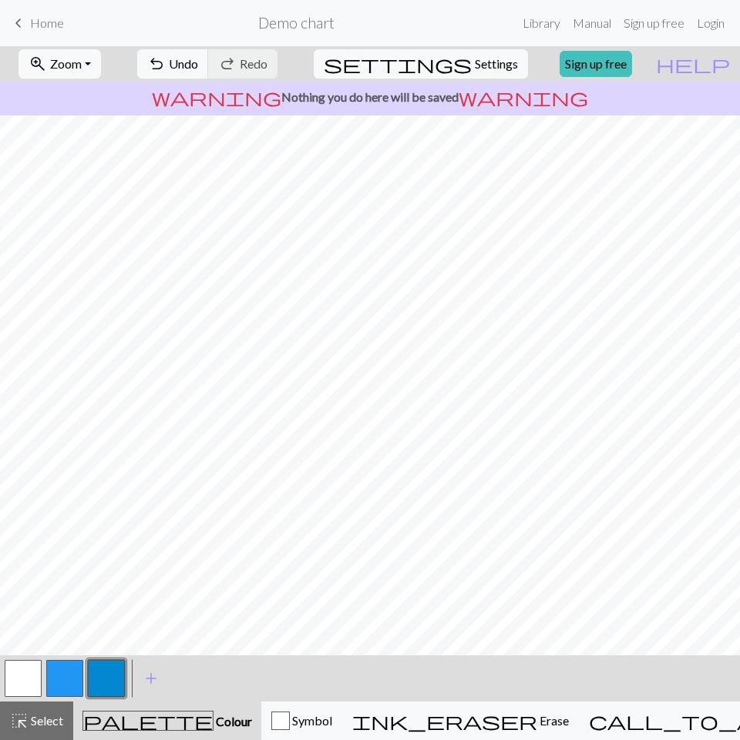
click at [99, 683] on button "button" at bounding box center [106, 678] width 37 height 37
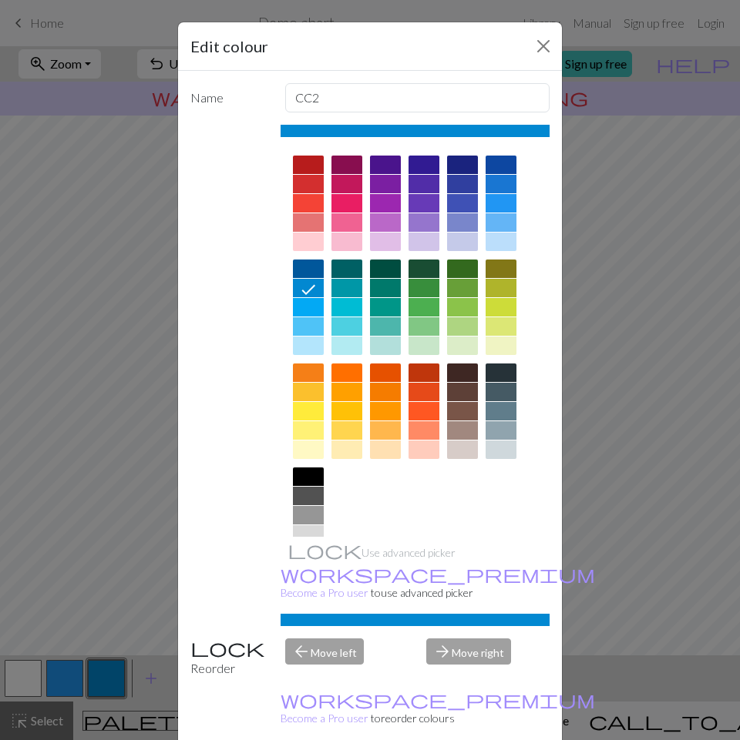
click at [301, 475] on div at bounding box center [308, 477] width 31 height 18
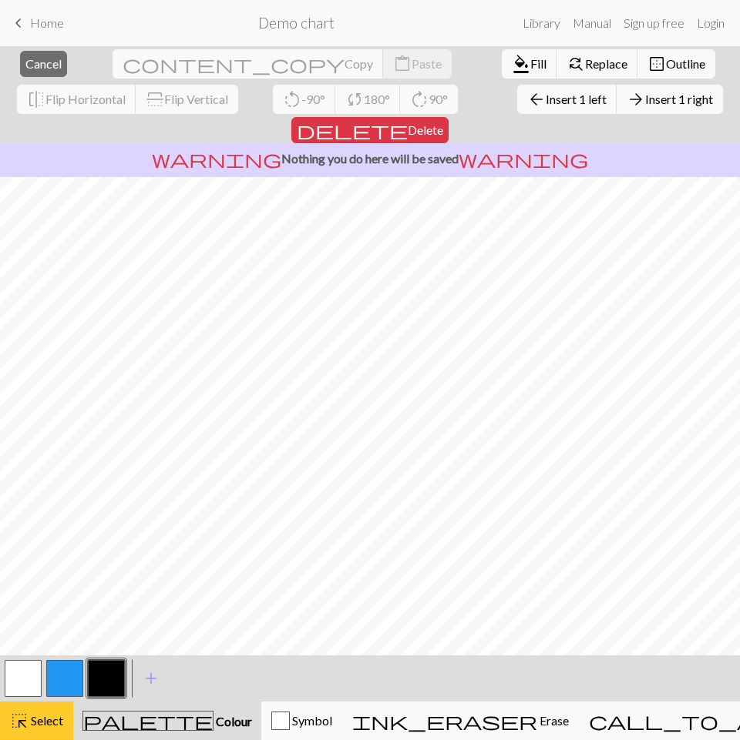
click at [35, 715] on span "Select" at bounding box center [46, 720] width 35 height 15
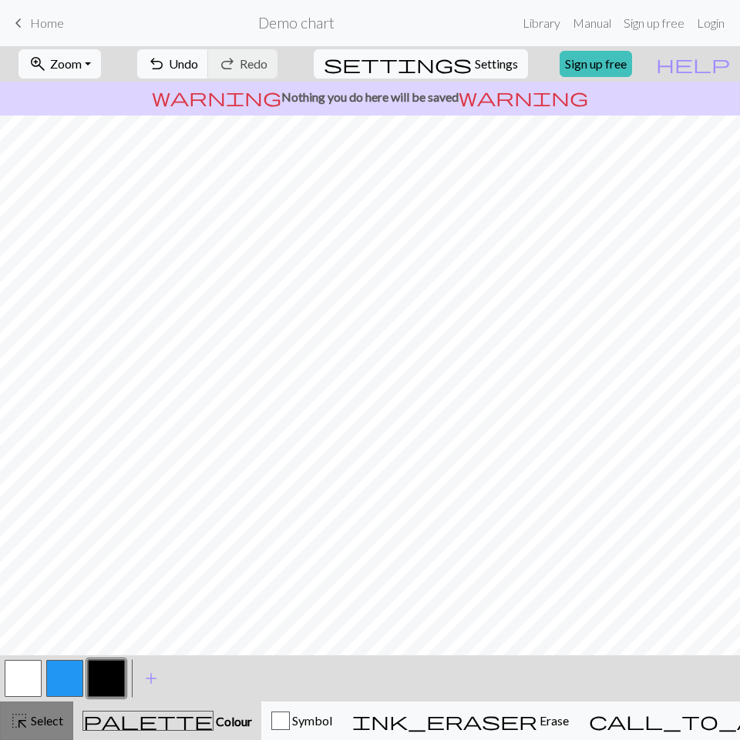
click at [22, 718] on span "highlight_alt" at bounding box center [19, 721] width 18 height 22
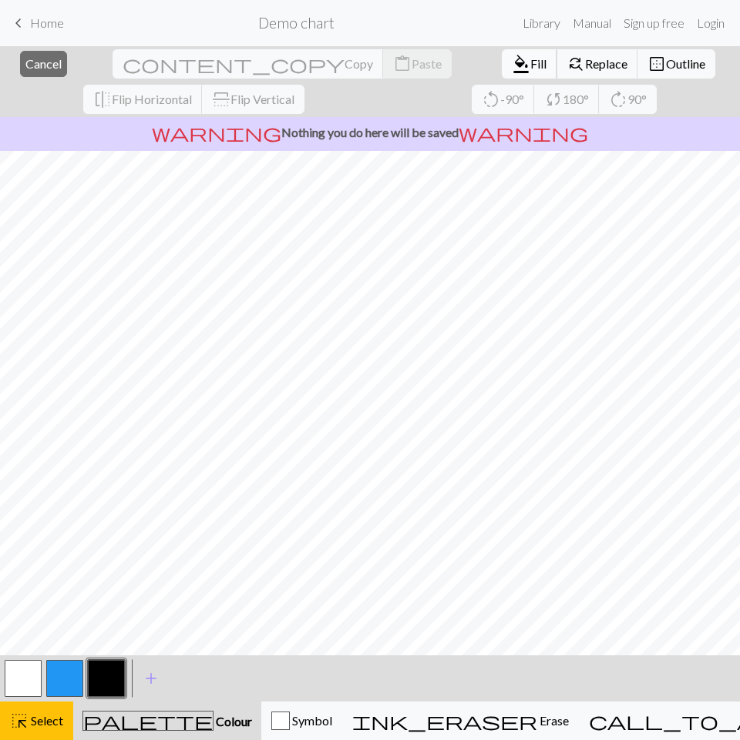
click at [501, 72] on button "format_color_fill Fill" at bounding box center [528, 63] width 55 height 29
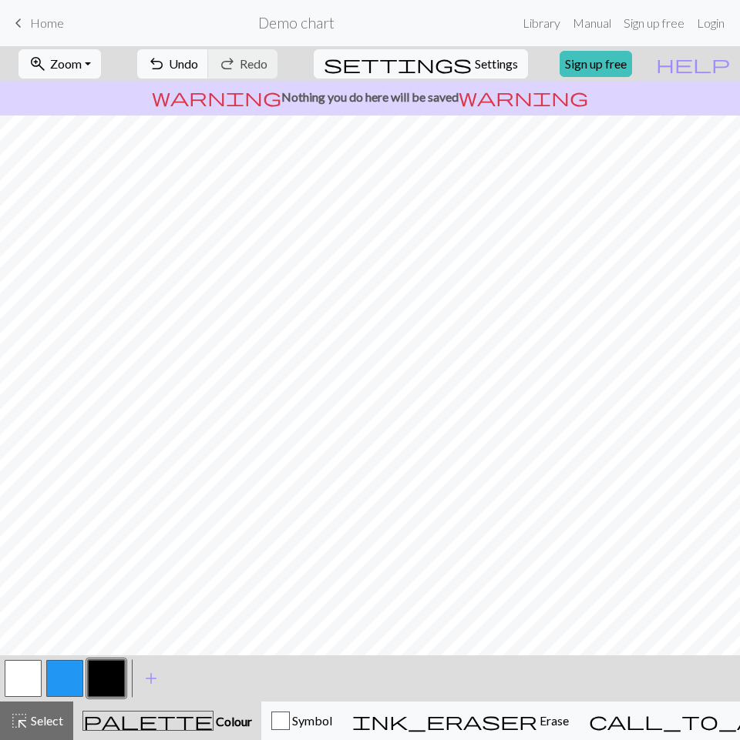
click at [8, 681] on button "button" at bounding box center [23, 678] width 37 height 37
click at [99, 665] on button "button" at bounding box center [106, 678] width 37 height 37
click at [148, 674] on span "add" at bounding box center [151, 679] width 18 height 22
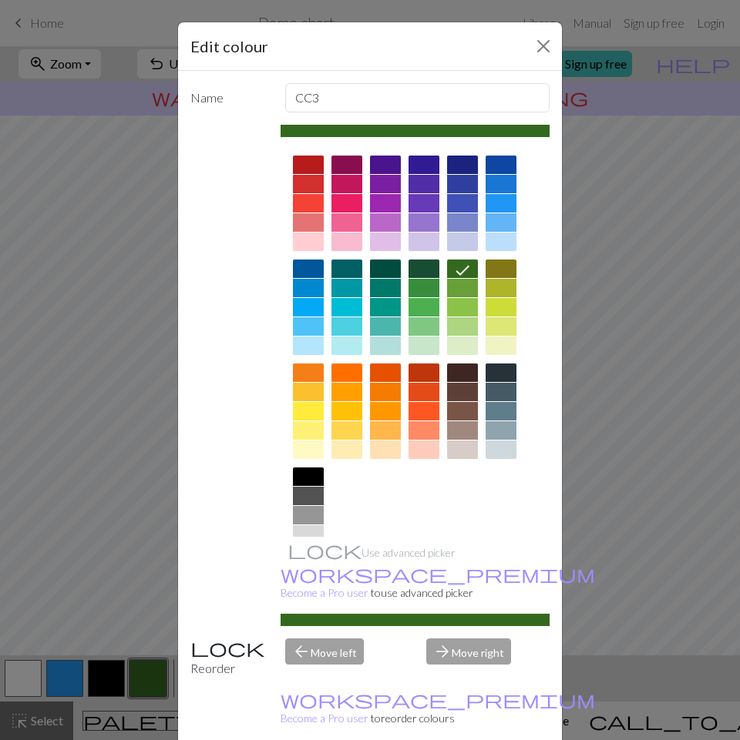
click at [313, 156] on div at bounding box center [308, 165] width 31 height 18
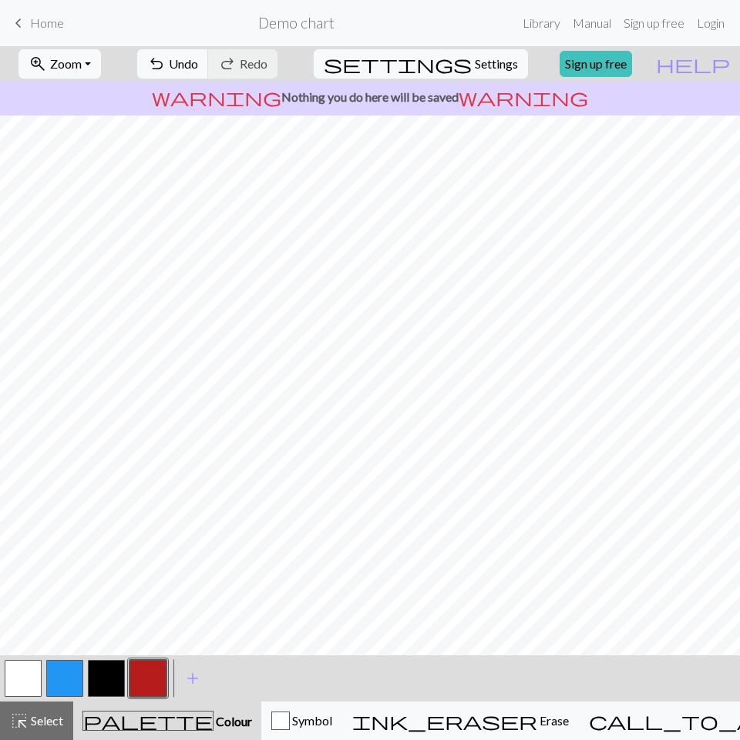
click at [96, 683] on button "button" at bounding box center [106, 678] width 37 height 37
click at [92, 676] on button "button" at bounding box center [106, 678] width 37 height 37
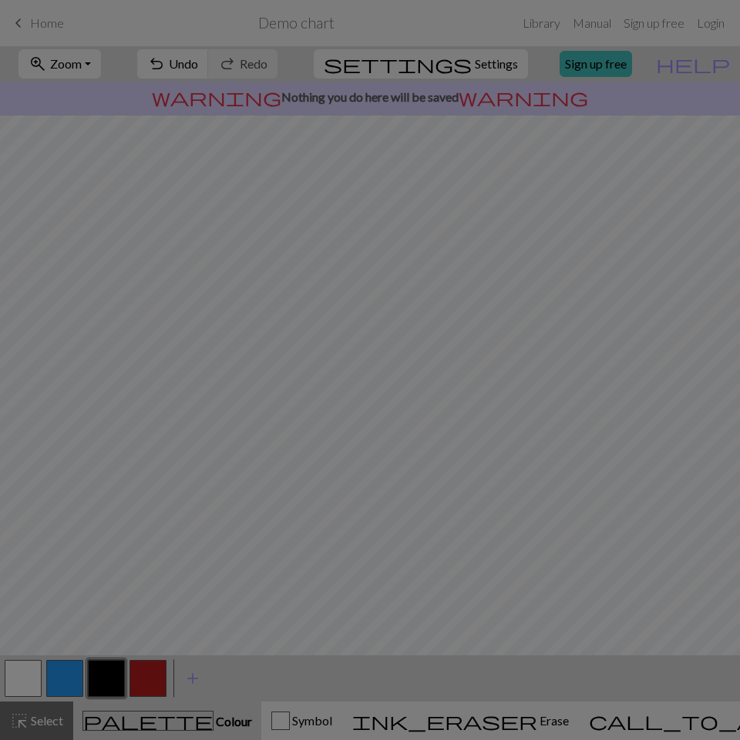
click at [60, 721] on div "Edit colour Name CC2 Use advanced picker workspace_premium Become a Pro user to…" at bounding box center [370, 370] width 740 height 740
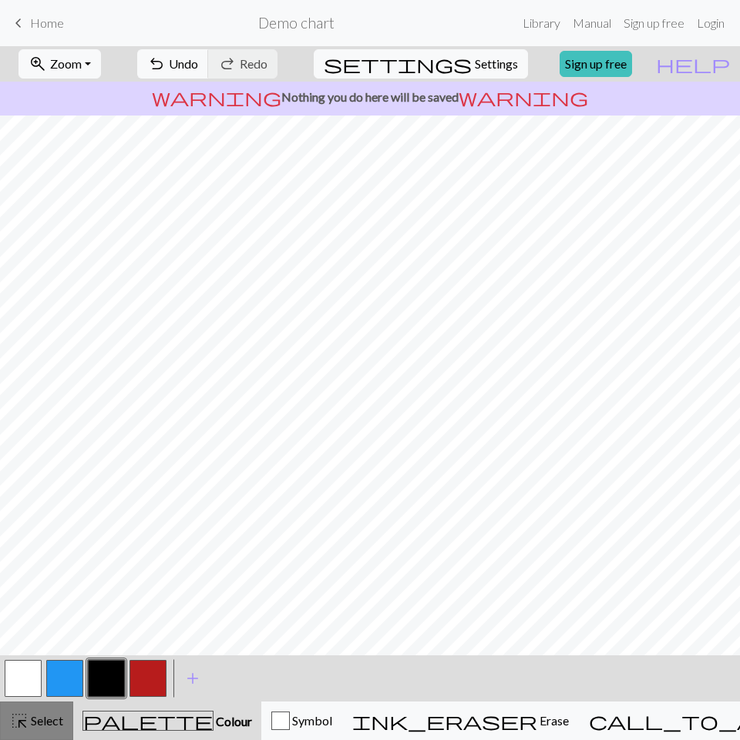
click at [28, 732] on button "highlight_alt Select Select" at bounding box center [36, 721] width 73 height 39
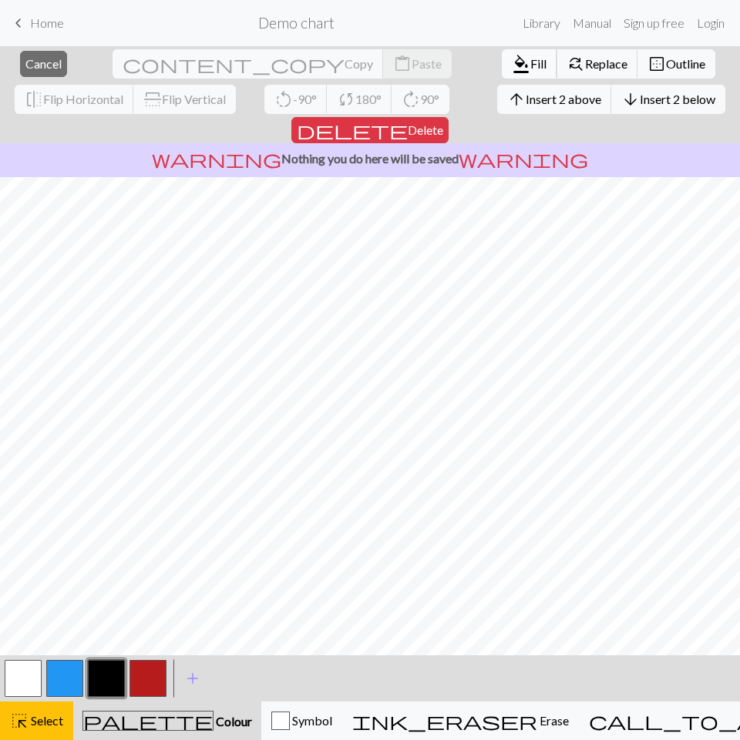
click at [512, 61] on span "format_color_fill" at bounding box center [521, 64] width 18 height 22
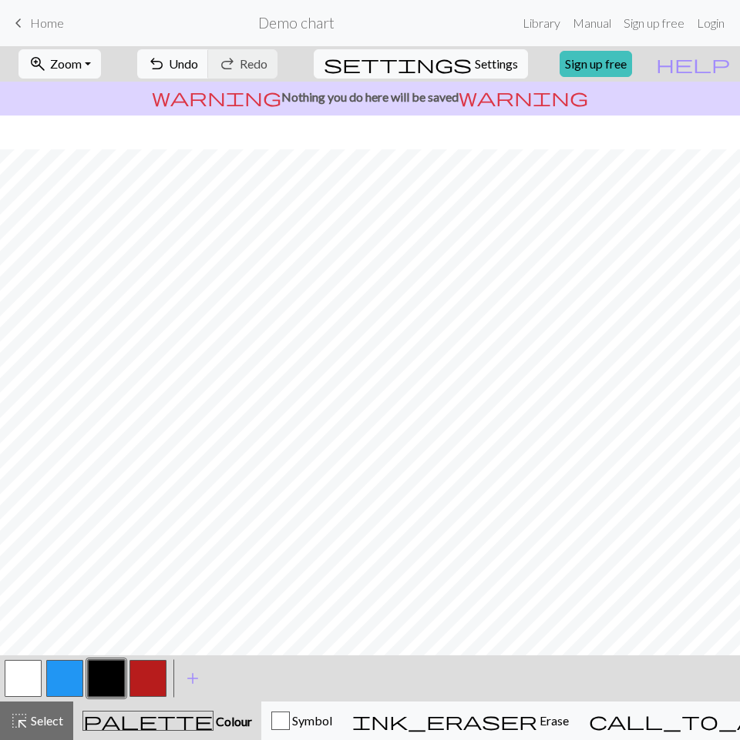
scroll to position [34, 0]
click at [48, 718] on span "Select" at bounding box center [46, 720] width 35 height 15
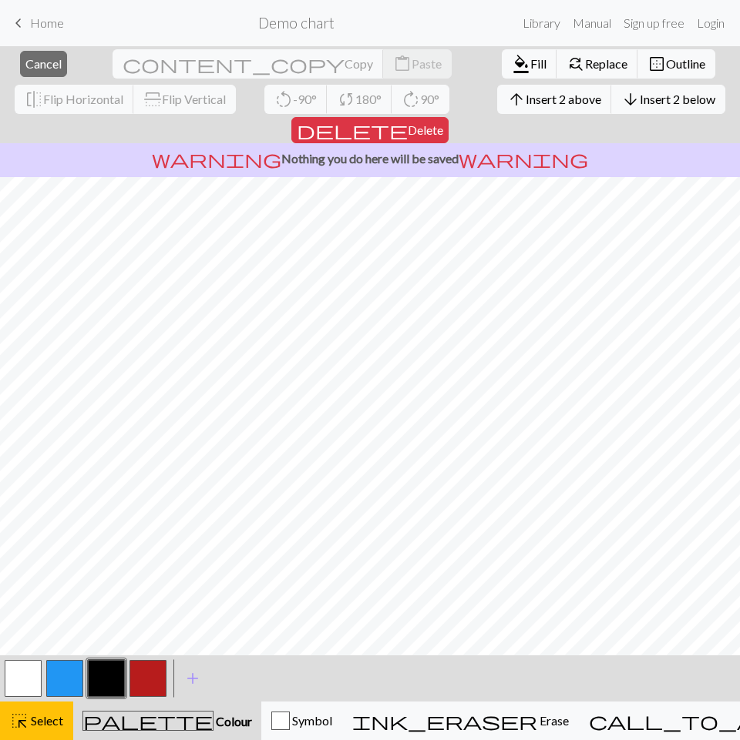
click at [59, 683] on button "button" at bounding box center [64, 678] width 37 height 37
click at [512, 69] on span "format_color_fill" at bounding box center [521, 64] width 18 height 22
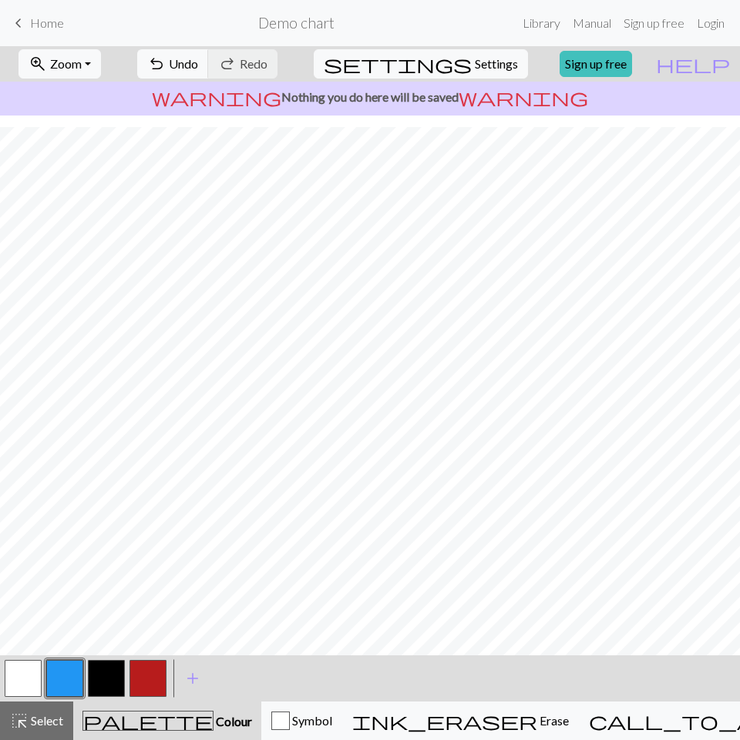
click at [102, 681] on button "button" at bounding box center [106, 678] width 37 height 37
click at [31, 717] on span "Select" at bounding box center [46, 720] width 35 height 15
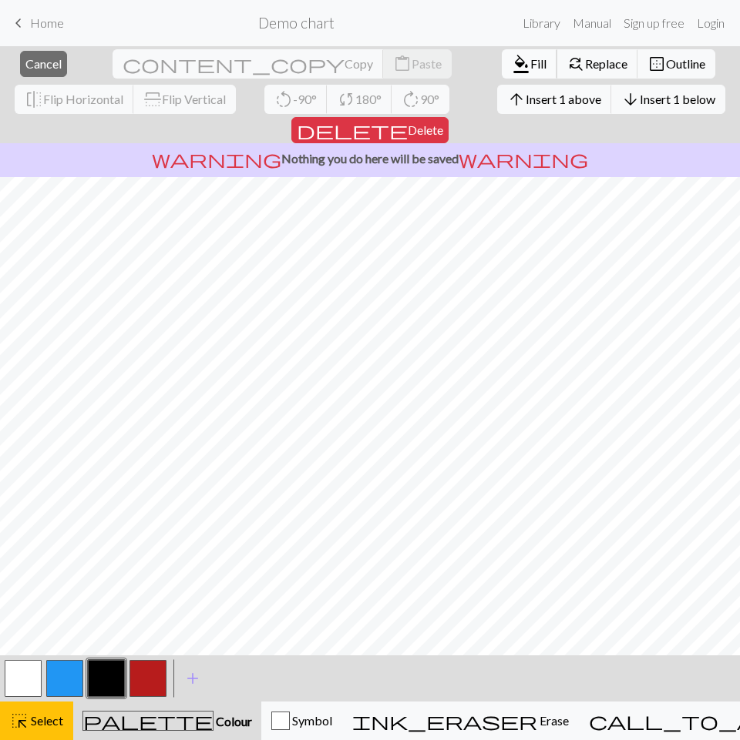
click at [530, 65] on span "Fill" at bounding box center [538, 63] width 16 height 15
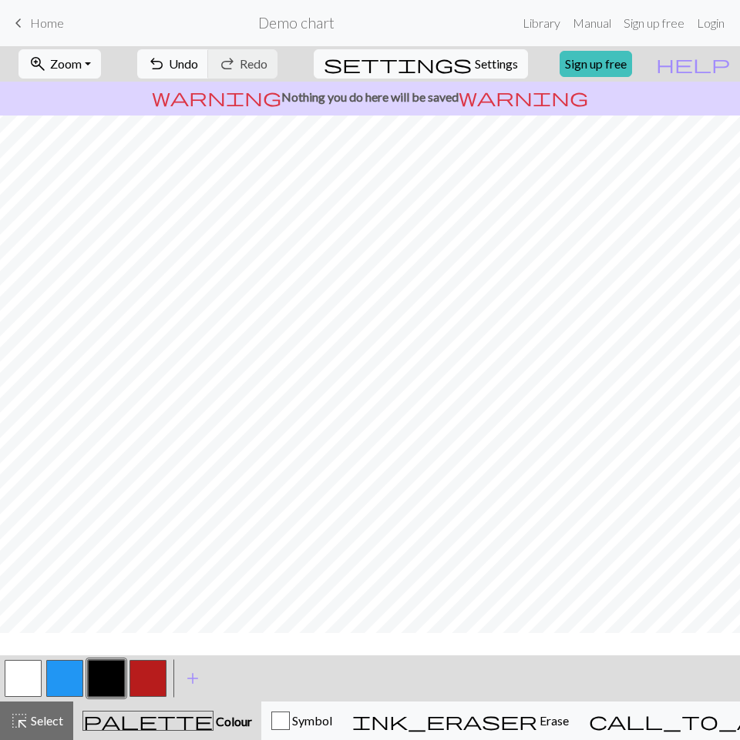
scroll to position [0, 0]
click at [24, 667] on button "button" at bounding box center [23, 678] width 37 height 37
click at [52, 673] on button "button" at bounding box center [64, 678] width 37 height 37
click at [11, 683] on button "button" at bounding box center [23, 678] width 37 height 37
click at [87, 678] on div at bounding box center [107, 679] width 42 height 42
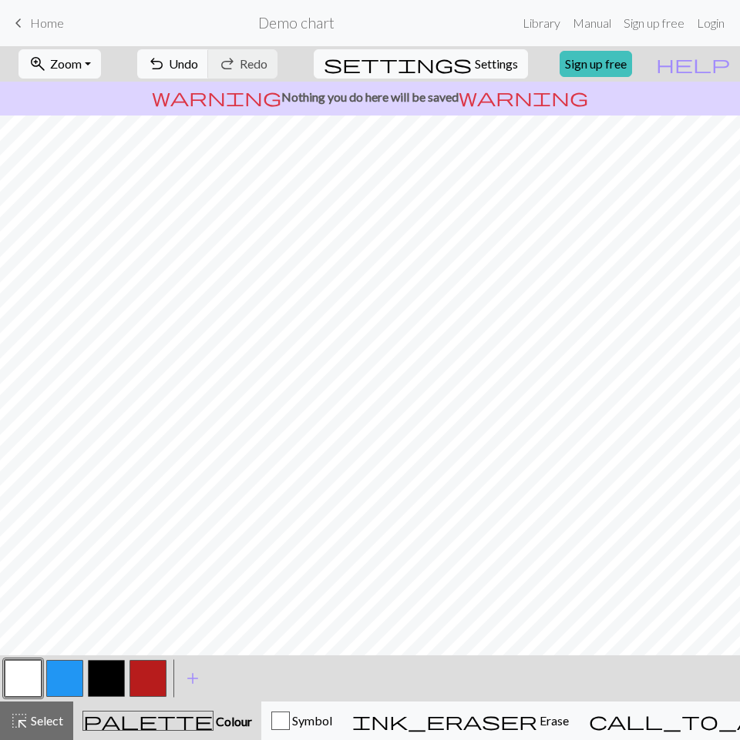
click at [97, 676] on button "button" at bounding box center [106, 678] width 37 height 37
drag, startPoint x: 18, startPoint y: 686, endPoint x: 69, endPoint y: 648, distance: 63.3
click at [20, 686] on button "button" at bounding box center [23, 678] width 37 height 37
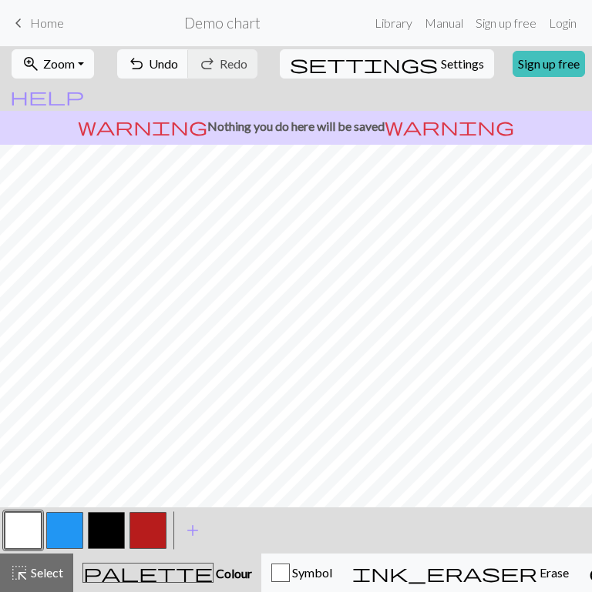
click at [70, 67] on span "Zoom" at bounding box center [59, 63] width 32 height 15
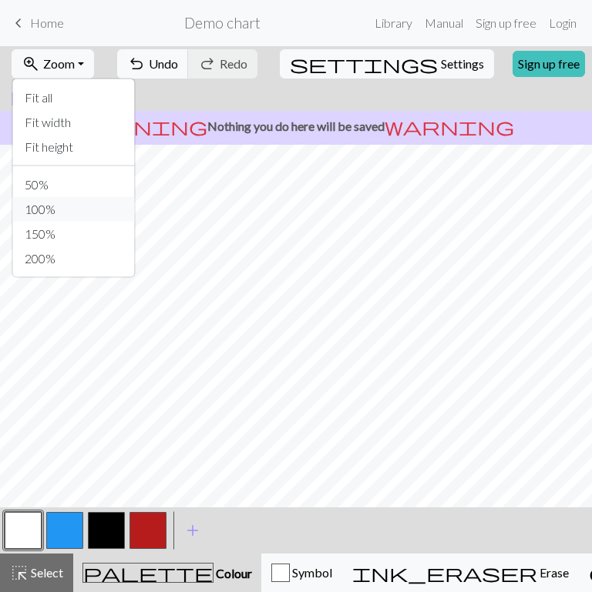
click at [65, 210] on button "100%" at bounding box center [73, 209] width 122 height 25
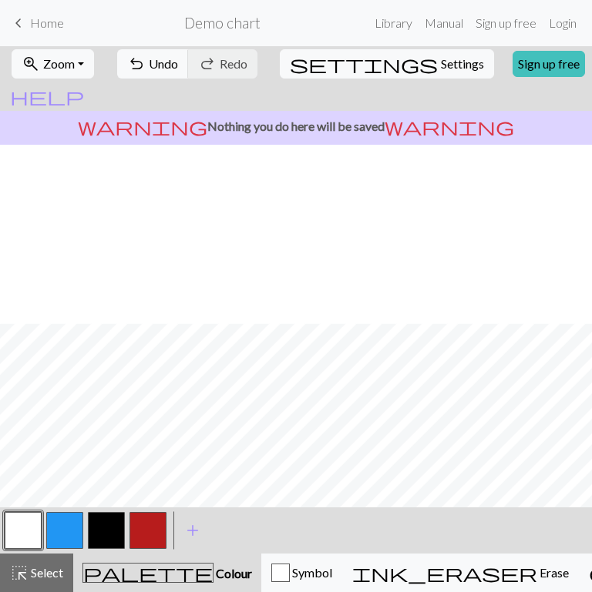
scroll to position [179, 0]
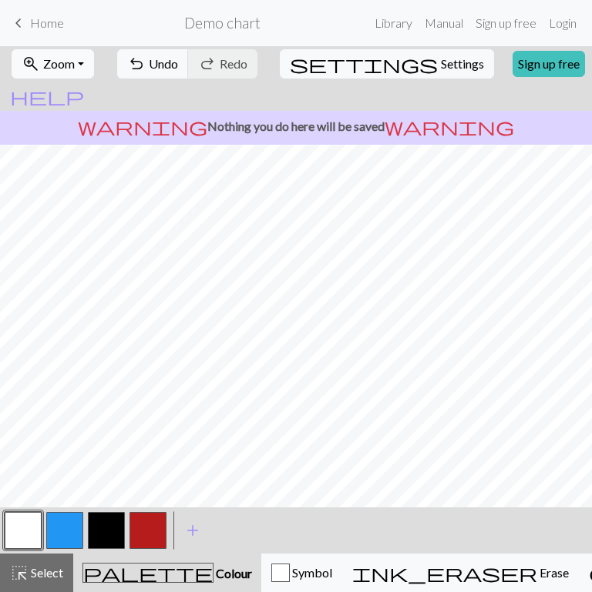
click at [40, 74] on span "zoom_in" at bounding box center [31, 64] width 18 height 22
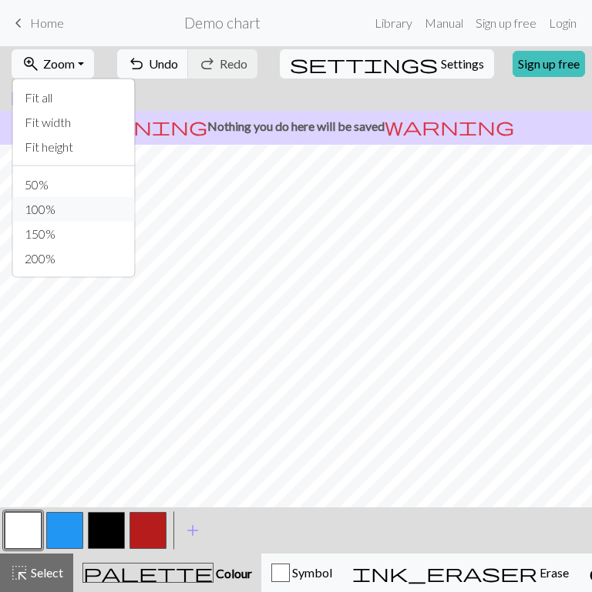
click at [59, 213] on button "100%" at bounding box center [73, 209] width 122 height 25
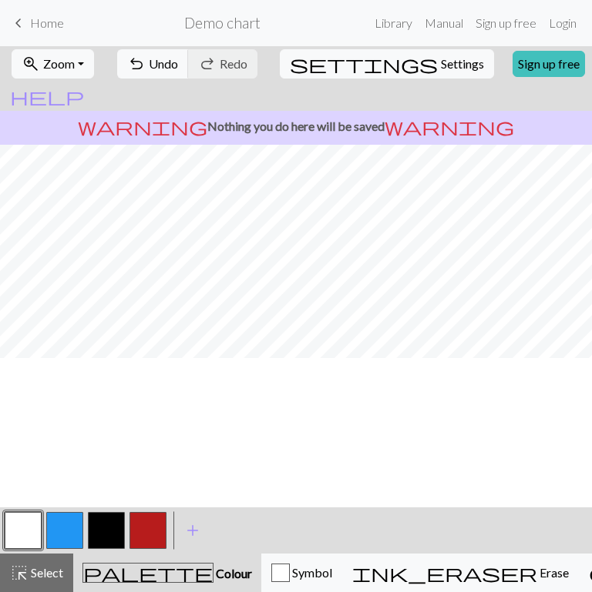
scroll to position [0, 0]
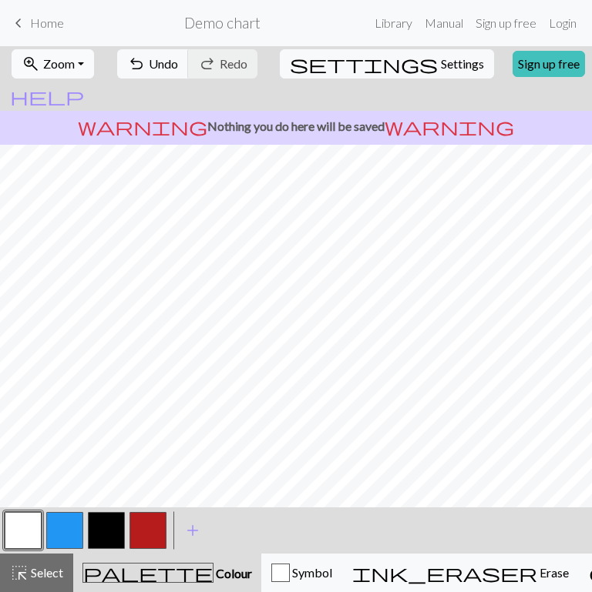
click at [54, 57] on span "Zoom" at bounding box center [59, 63] width 32 height 15
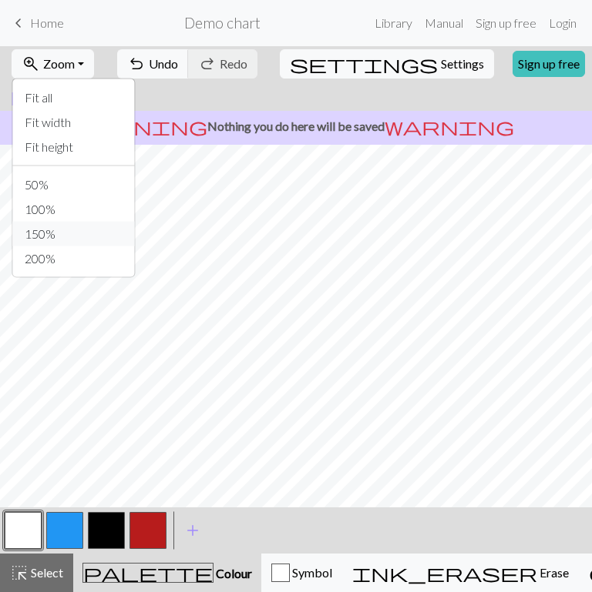
click at [65, 232] on button "150%" at bounding box center [73, 234] width 122 height 25
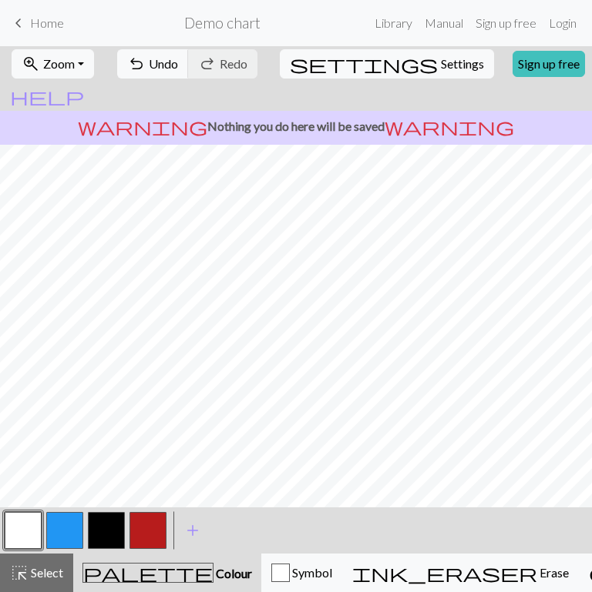
click at [63, 79] on div "zoom_in Zoom Zoom Fit all Fit width Fit height 50% 100% 150% 200%" at bounding box center [53, 63] width 92 height 35
click at [69, 66] on span "Zoom" at bounding box center [59, 63] width 32 height 15
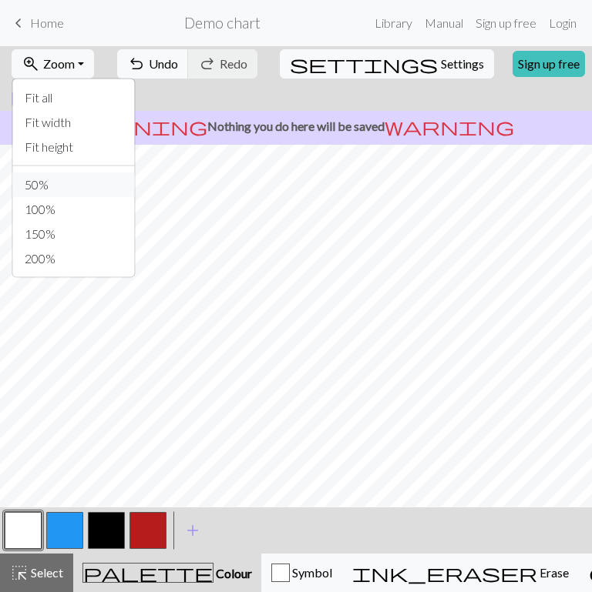
click at [68, 174] on button "50%" at bounding box center [73, 185] width 122 height 25
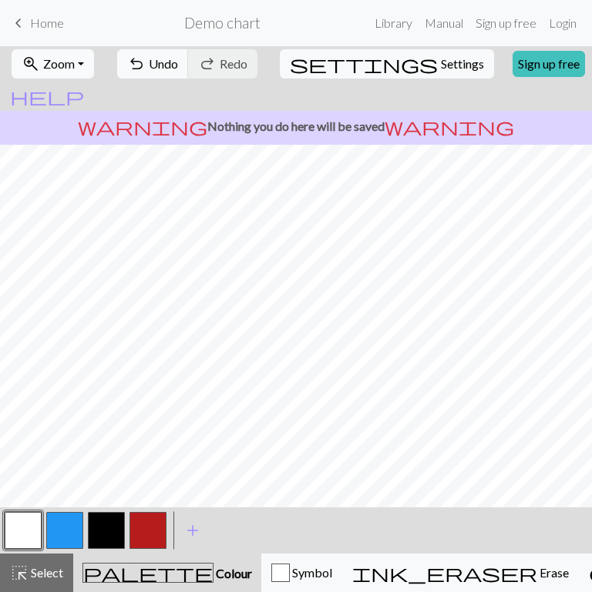
click at [86, 54] on button "zoom_in Zoom Zoom" at bounding box center [53, 63] width 82 height 29
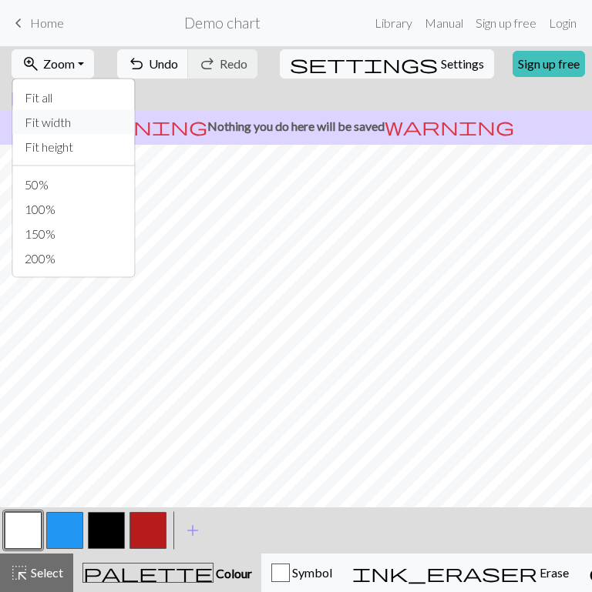
click at [89, 119] on button "Fit width" at bounding box center [73, 122] width 122 height 25
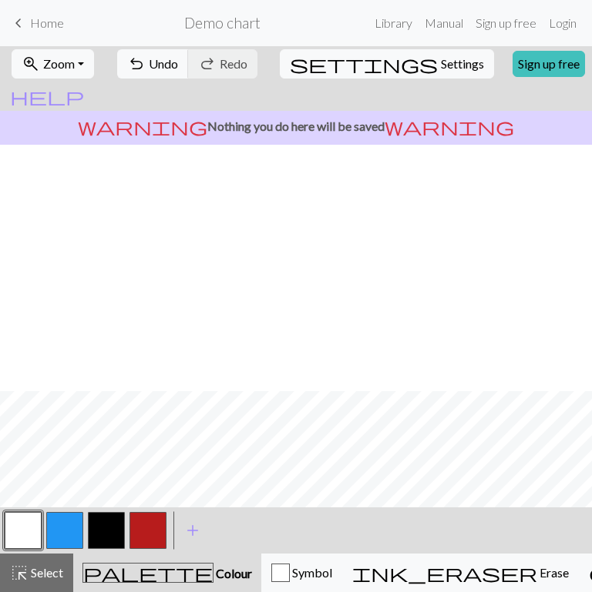
scroll to position [247, 0]
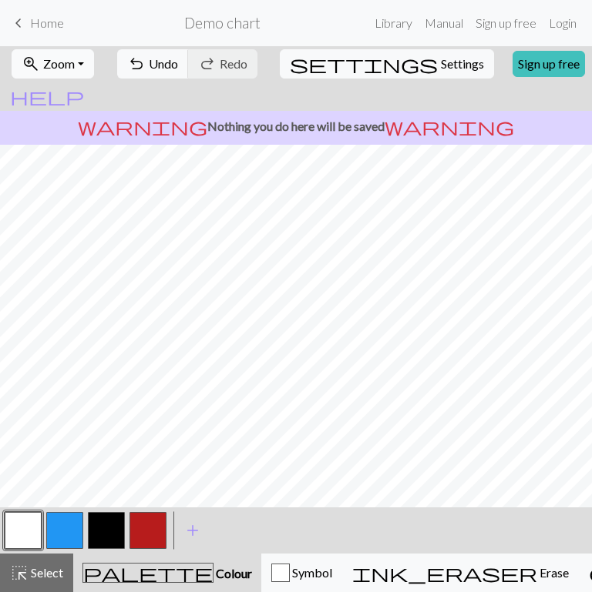
click at [75, 67] on span "Zoom" at bounding box center [59, 63] width 32 height 15
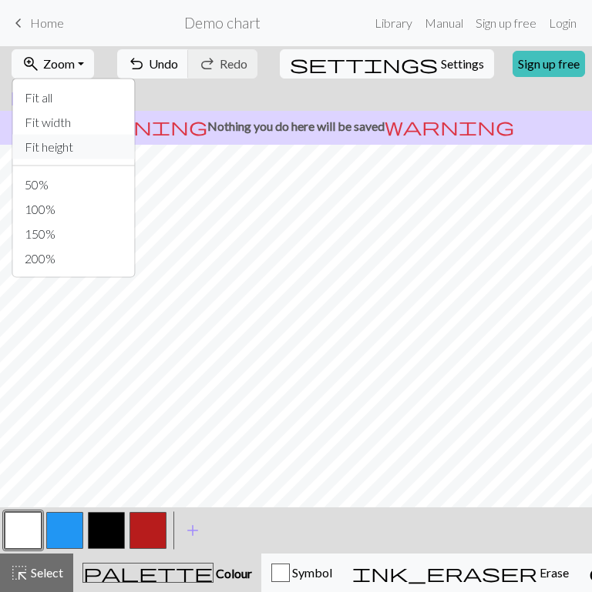
click at [86, 154] on button "Fit height" at bounding box center [73, 147] width 122 height 25
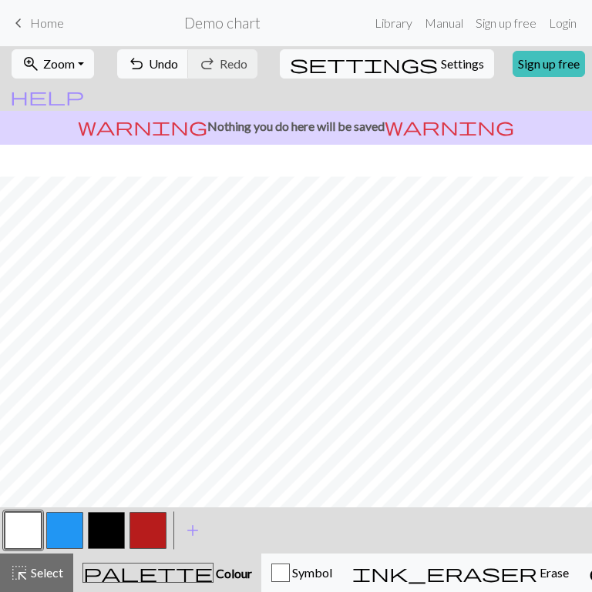
scroll to position [32, 0]
click at [32, 534] on button "button" at bounding box center [23, 530] width 37 height 37
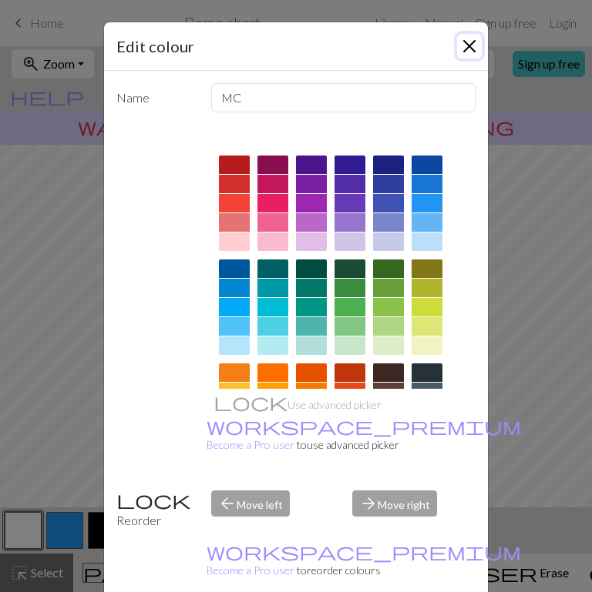
click at [465, 47] on button "Close" at bounding box center [469, 46] width 25 height 25
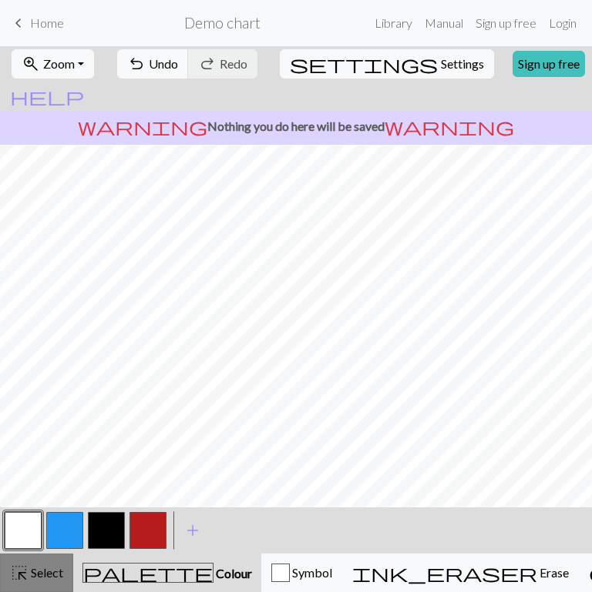
click at [45, 575] on span "Select" at bounding box center [46, 572] width 35 height 15
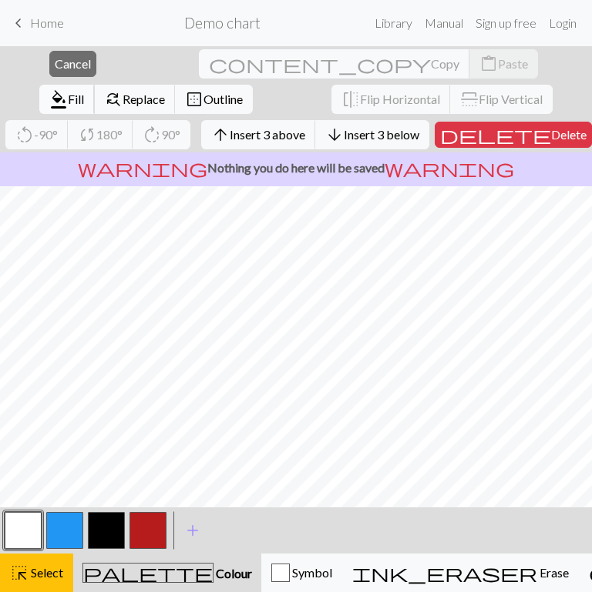
click at [84, 92] on span "Fill" at bounding box center [76, 99] width 16 height 15
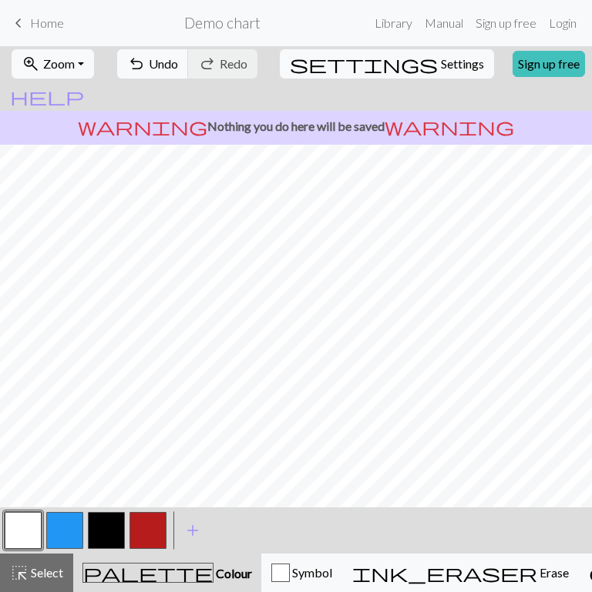
click at [72, 516] on button "button" at bounding box center [64, 530] width 37 height 37
click at [40, 561] on button "highlight_alt Select Select" at bounding box center [36, 573] width 73 height 39
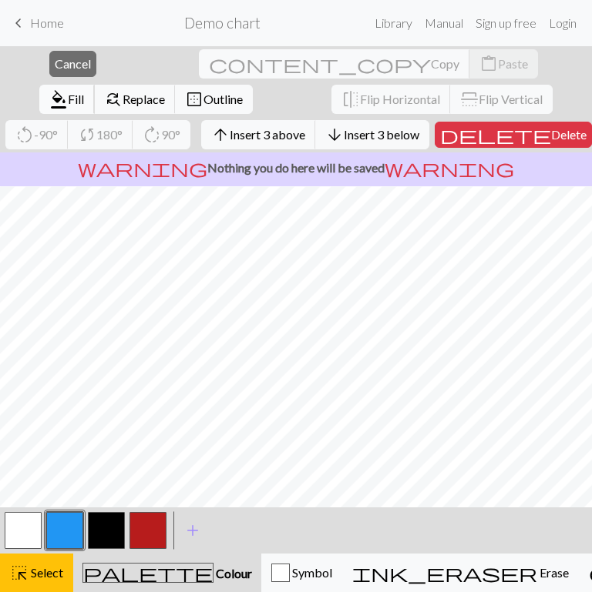
click at [68, 89] on span "format_color_fill" at bounding box center [58, 100] width 18 height 22
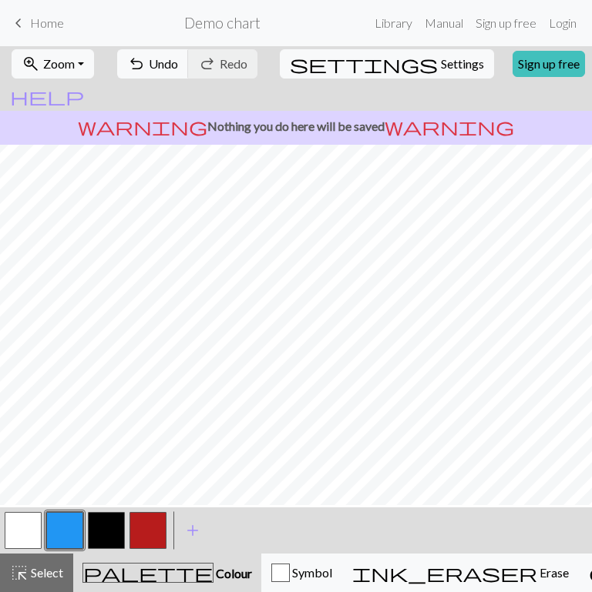
scroll to position [0, 0]
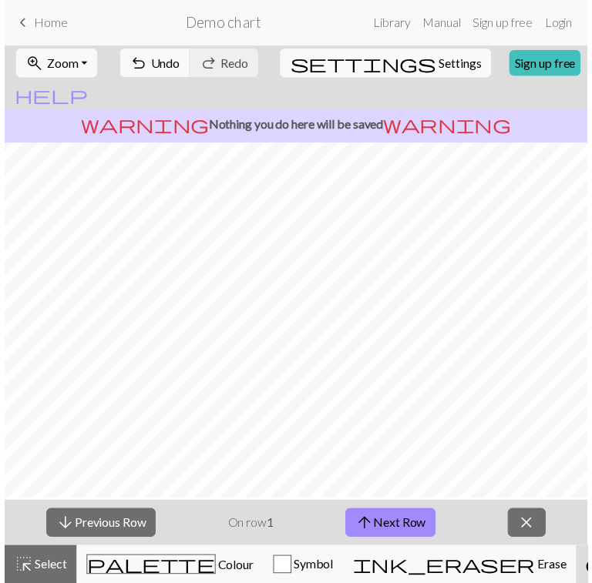
scroll to position [0, 0]
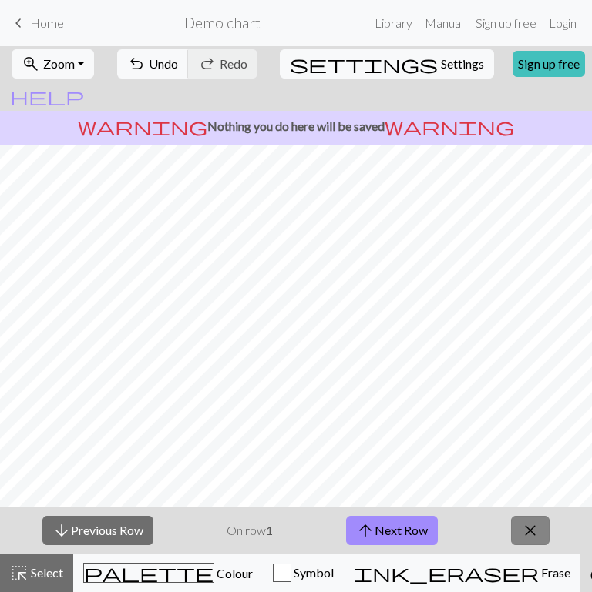
click at [527, 544] on button "close" at bounding box center [530, 530] width 39 height 29
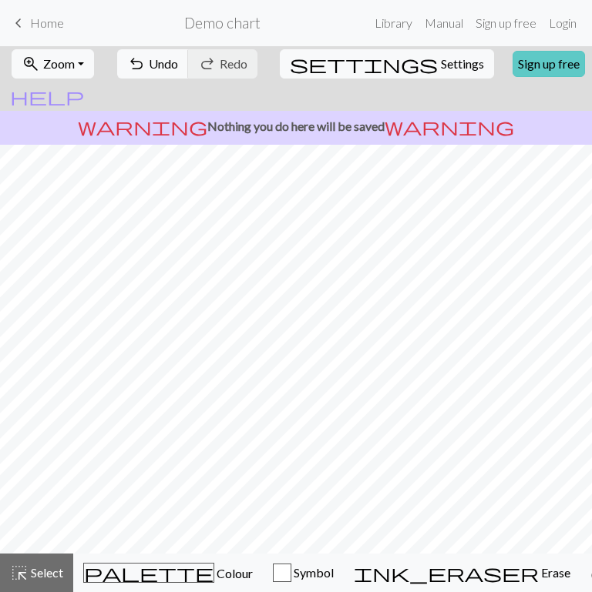
click at [512, 59] on link "Sign up free" at bounding box center [548, 64] width 72 height 26
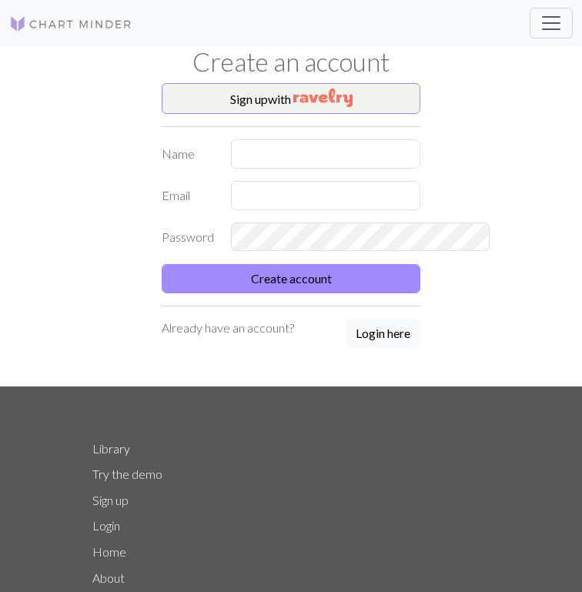
click at [420, 331] on button "Login here" at bounding box center [383, 333] width 75 height 29
click at [296, 154] on input "text" at bounding box center [326, 153] width 190 height 29
type input "joonuck"
click at [298, 185] on input "text" at bounding box center [326, 195] width 190 height 29
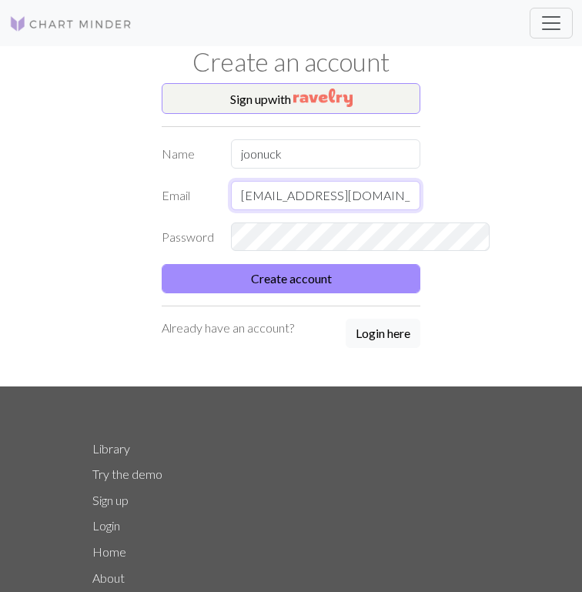
type input "[EMAIL_ADDRESS][DOMAIN_NAME]"
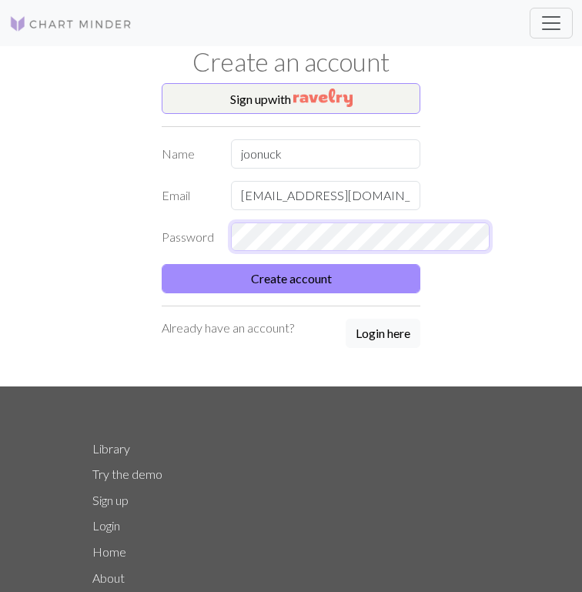
click at [162, 264] on button "Create account" at bounding box center [291, 278] width 259 height 29
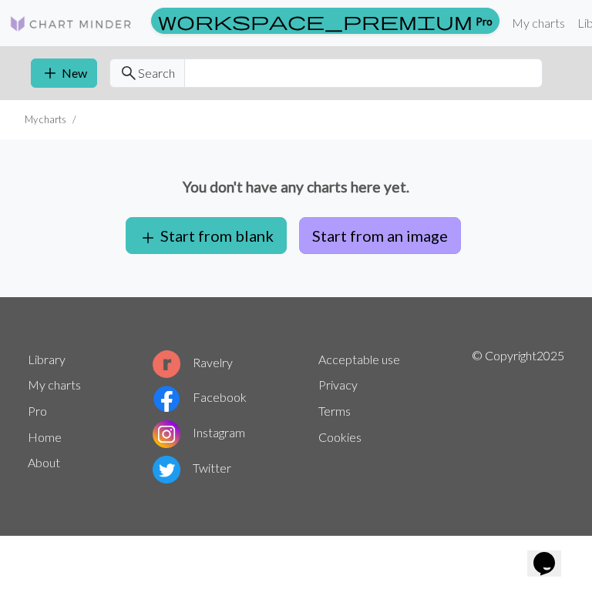
click at [351, 234] on button "Start from an image" at bounding box center [380, 235] width 162 height 37
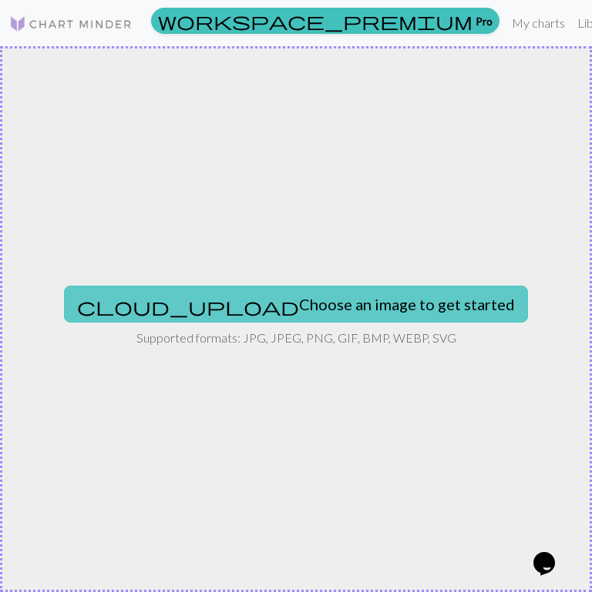
click at [327, 290] on button "cloud_upload Choose an image to get started" at bounding box center [296, 304] width 464 height 37
type input "C:\fakepath\KakaoTalk_20250831_220248850.png"
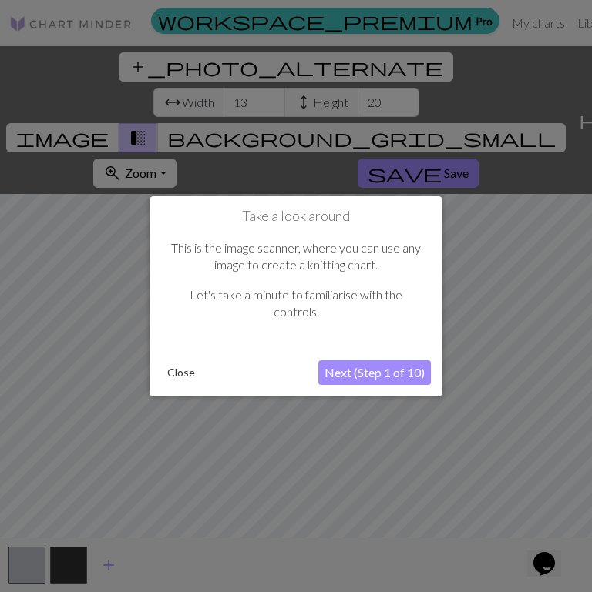
click at [192, 373] on button "Close" at bounding box center [181, 372] width 40 height 23
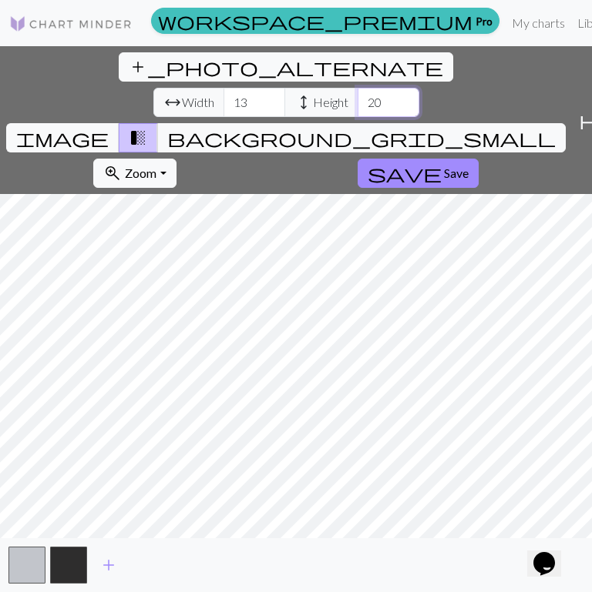
click at [357, 88] on input "20" at bounding box center [388, 102] width 62 height 29
drag, startPoint x: 303, startPoint y: 69, endPoint x: 270, endPoint y: 75, distance: 33.1
click at [357, 88] on input "20" at bounding box center [388, 102] width 62 height 29
type input "32"
click at [223, 88] on input "13" at bounding box center [254, 102] width 62 height 29
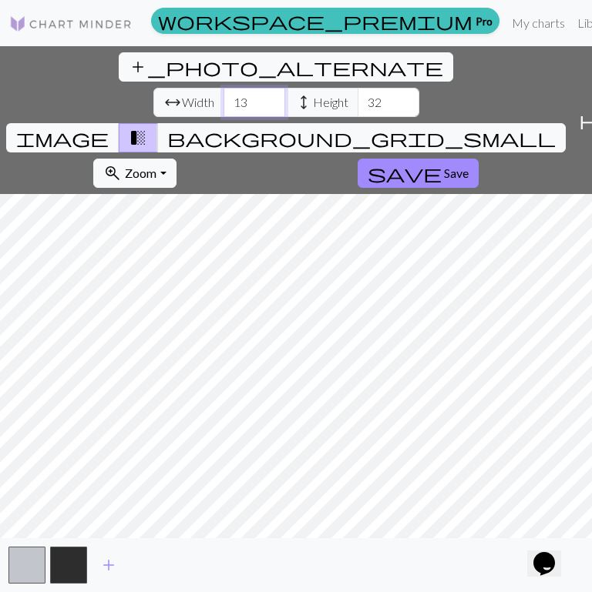
click at [223, 88] on input "13" at bounding box center [254, 102] width 62 height 29
type input "1"
type input "3"
type input "20"
click at [431, 127] on span "background_grid_small" at bounding box center [361, 138] width 388 height 22
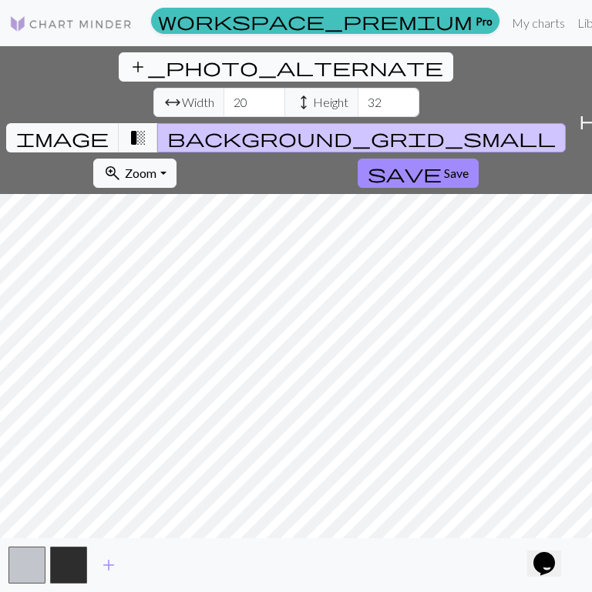
click at [129, 66] on span "add_photo_alternate" at bounding box center [286, 67] width 314 height 22
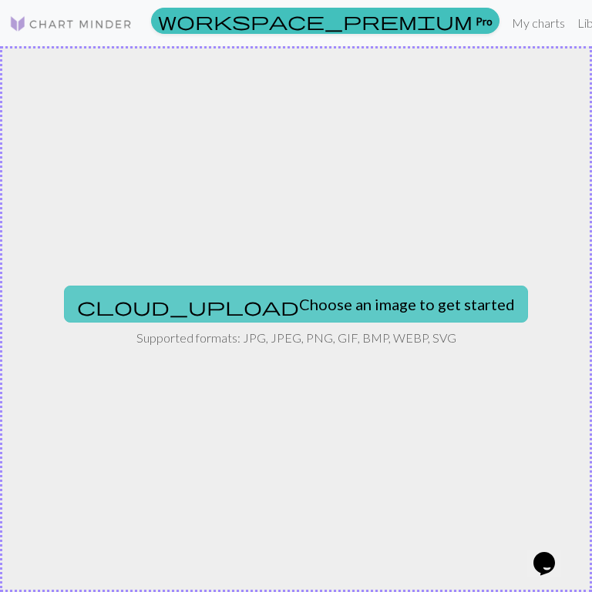
click at [285, 305] on button "cloud_upload Choose an image to get started" at bounding box center [296, 304] width 464 height 37
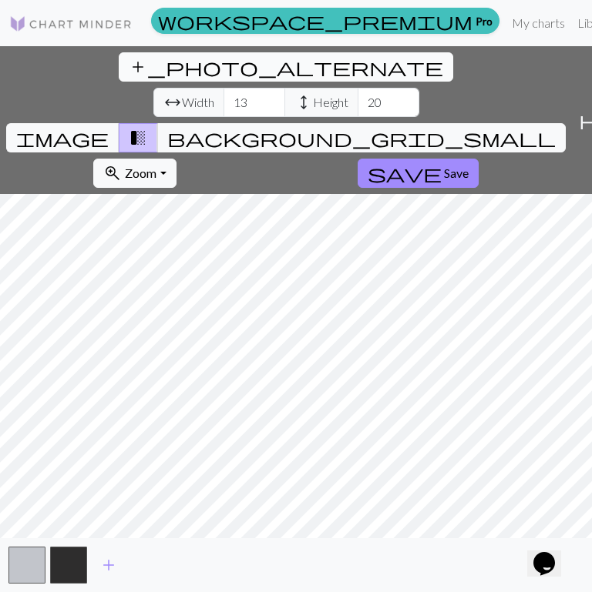
click at [129, 56] on span "add_photo_alternate" at bounding box center [286, 67] width 314 height 22
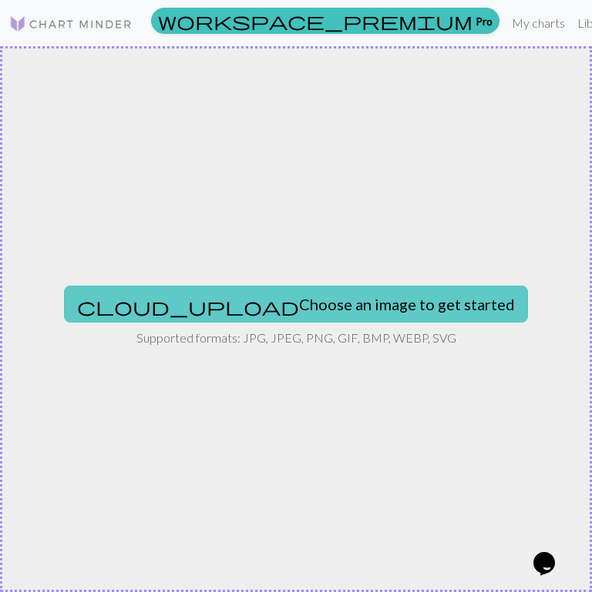
click at [283, 299] on button "cloud_upload Choose an image to get started" at bounding box center [296, 304] width 464 height 37
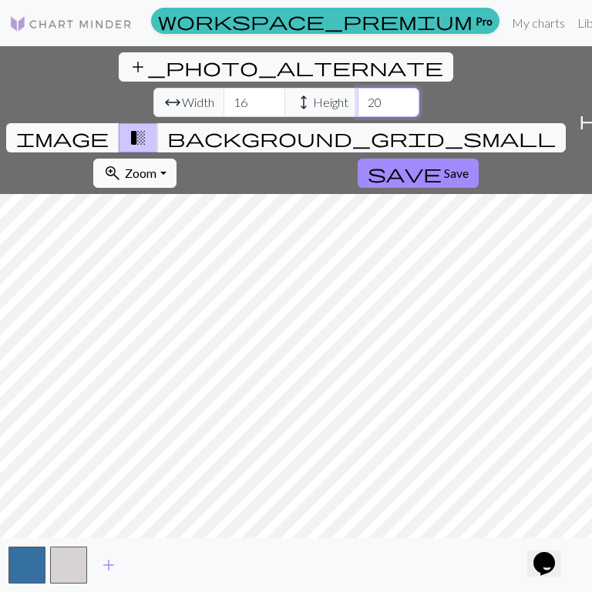
click at [357, 88] on input "20" at bounding box center [388, 102] width 62 height 29
type input "2"
type input "32"
click at [223, 88] on input "16" at bounding box center [254, 102] width 62 height 29
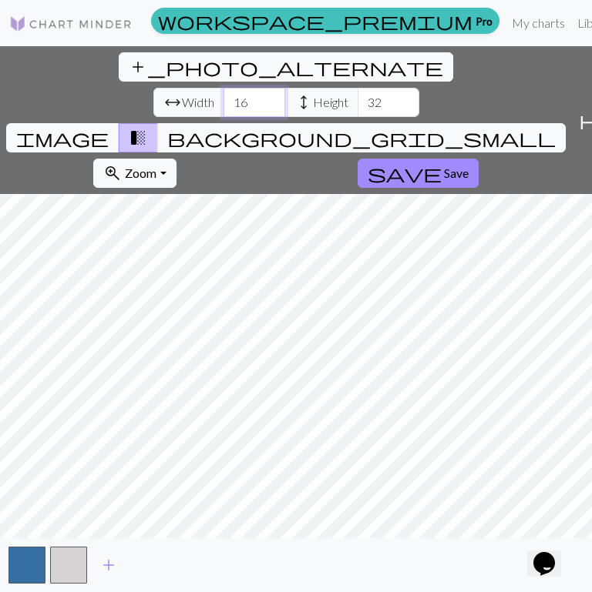
click at [223, 88] on input "16" at bounding box center [254, 102] width 62 height 29
type input "1"
type input "20"
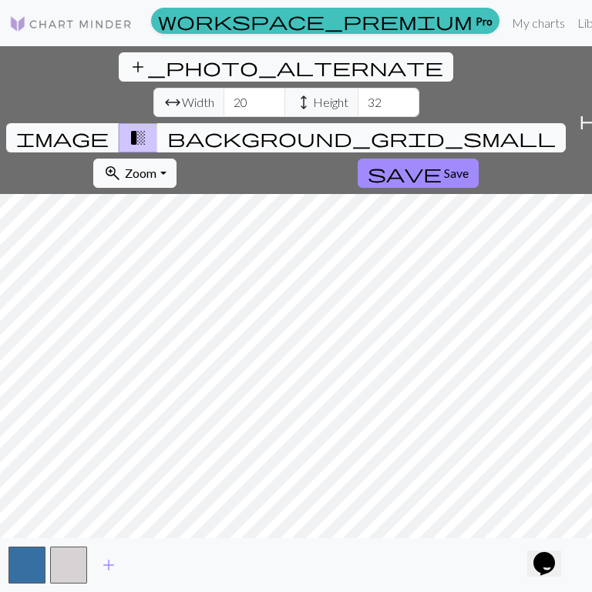
click at [430, 123] on button "background_grid_small" at bounding box center [361, 137] width 408 height 29
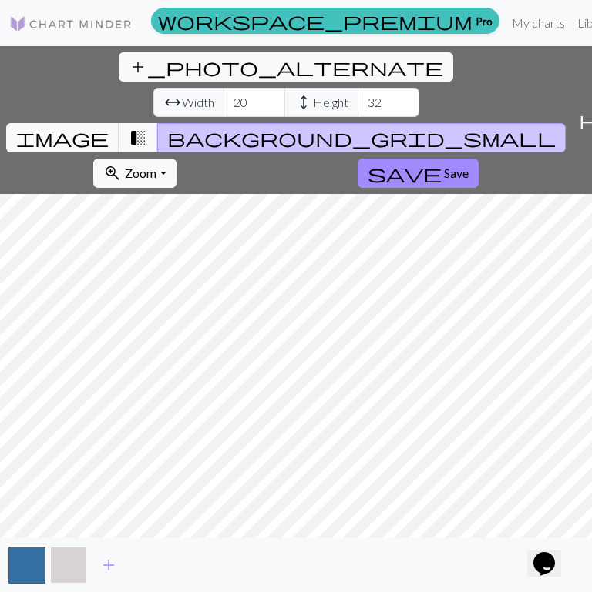
click at [58, 556] on button "button" at bounding box center [68, 565] width 37 height 37
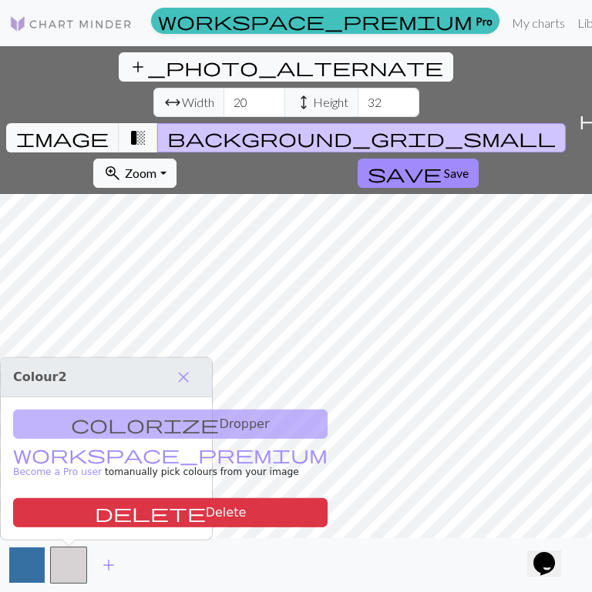
click at [41, 566] on button "button" at bounding box center [26, 565] width 37 height 37
click at [179, 377] on span "close" at bounding box center [183, 378] width 18 height 22
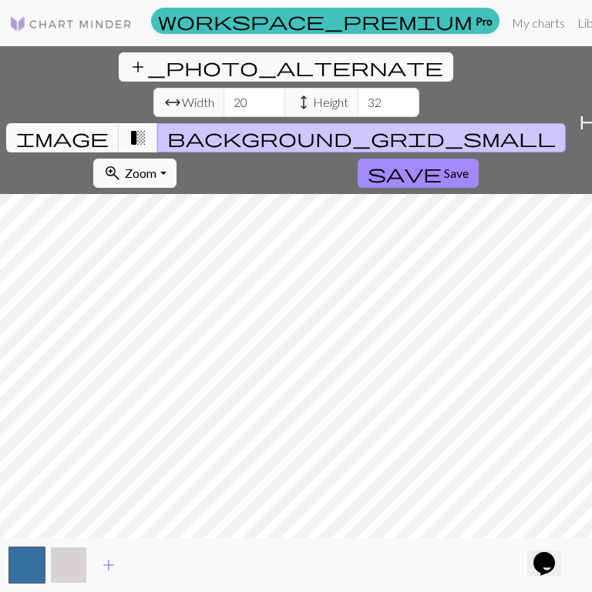
click at [77, 565] on button "button" at bounding box center [68, 565] width 37 height 37
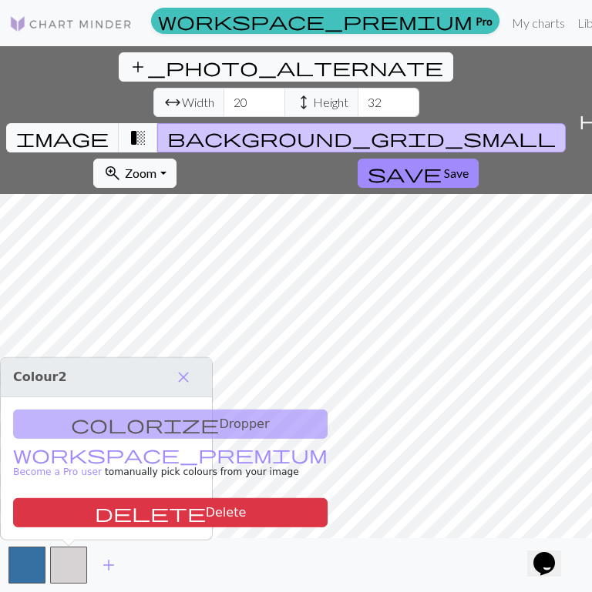
click at [145, 423] on div "colorize Dropper workspace_premium Become a Pro user to manually pick colours f…" at bounding box center [106, 468] width 211 height 143
click at [138, 422] on div "colorize Dropper workspace_premium Become a Pro user to manually pick colours f…" at bounding box center [106, 468] width 211 height 143
click at [191, 367] on span "close" at bounding box center [183, 378] width 18 height 22
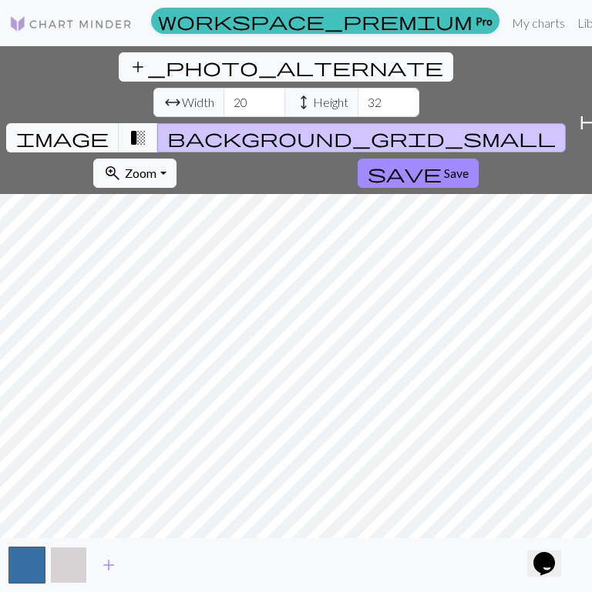
click at [77, 562] on button "button" at bounding box center [68, 565] width 37 height 37
click at [77, 564] on button "button" at bounding box center [68, 565] width 37 height 37
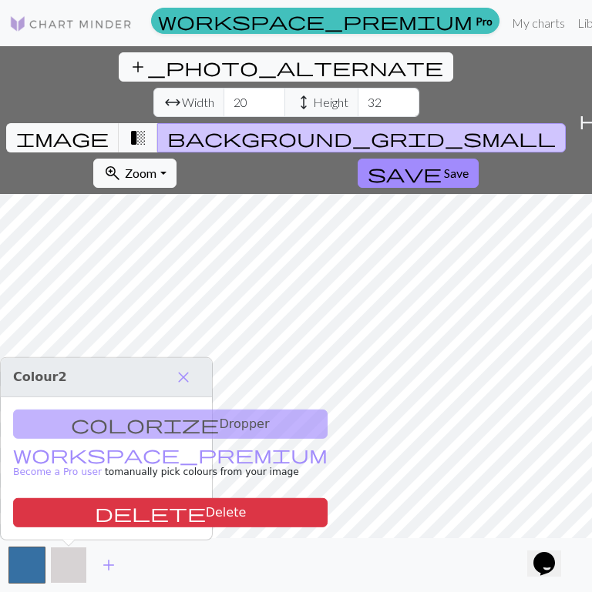
click at [77, 564] on button "button" at bounding box center [68, 565] width 37 height 37
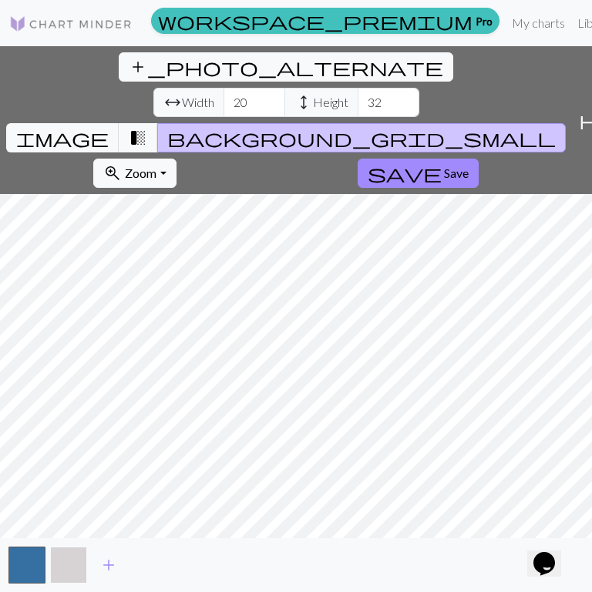
click at [65, 574] on button "button" at bounding box center [68, 565] width 37 height 37
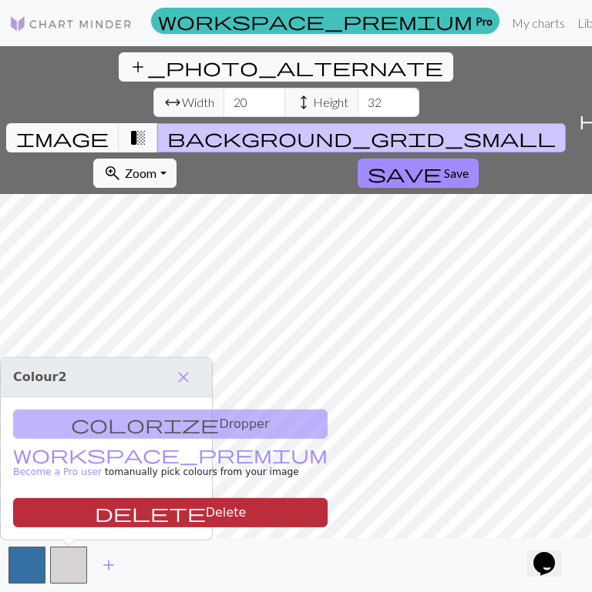
click at [105, 515] on button "delete Delete" at bounding box center [170, 512] width 314 height 29
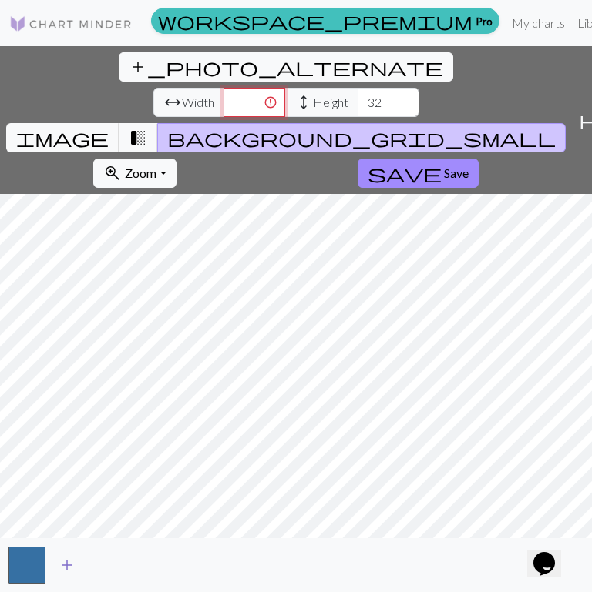
type input "16"
type input "20"
click at [79, 569] on button "add" at bounding box center [67, 565] width 39 height 29
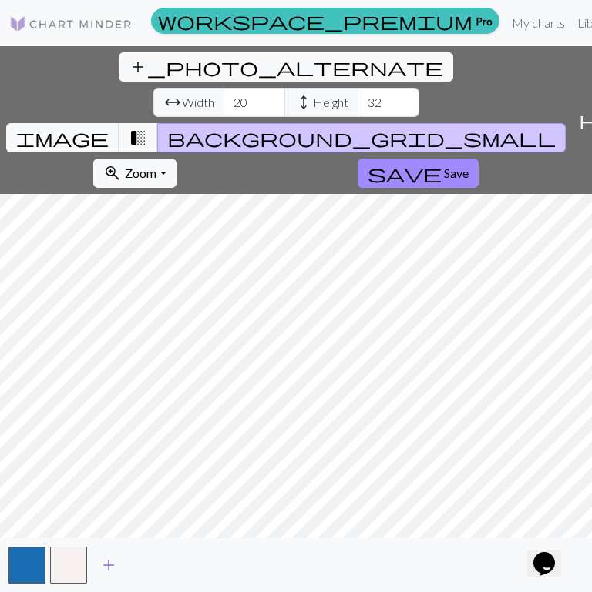
click at [109, 558] on span "add" at bounding box center [108, 566] width 18 height 22
click at [155, 560] on span "add" at bounding box center [150, 566] width 18 height 22
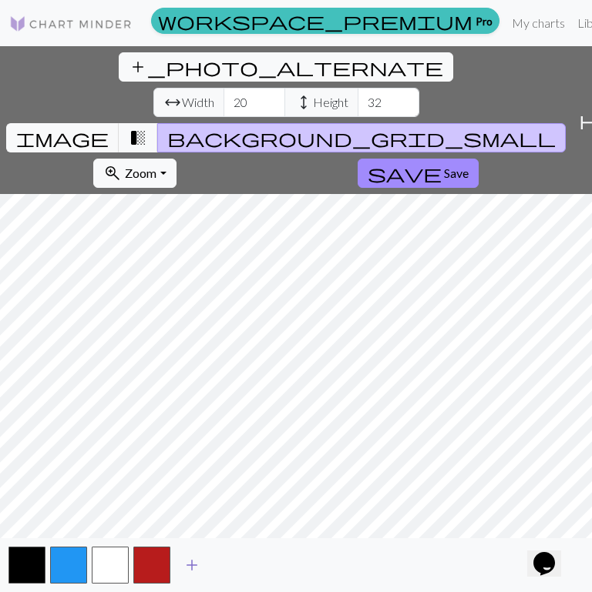
click at [199, 558] on span "add" at bounding box center [192, 566] width 18 height 22
click at [444, 166] on span "Save" at bounding box center [456, 173] width 25 height 15
